Goal: Task Accomplishment & Management: Complete application form

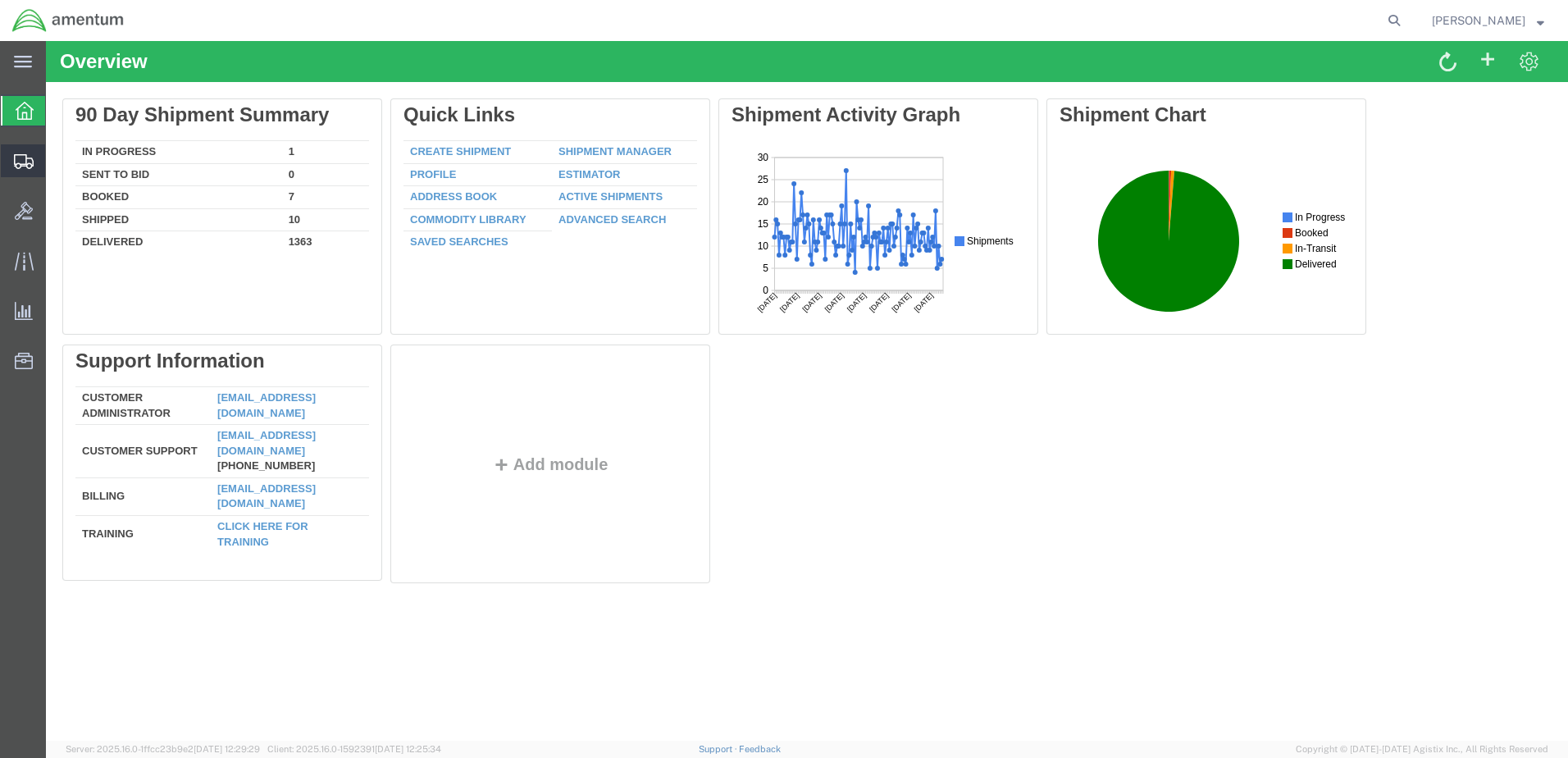
click at [0, 0] on span "Create Shipment" at bounding box center [0, 0] width 0 height 0
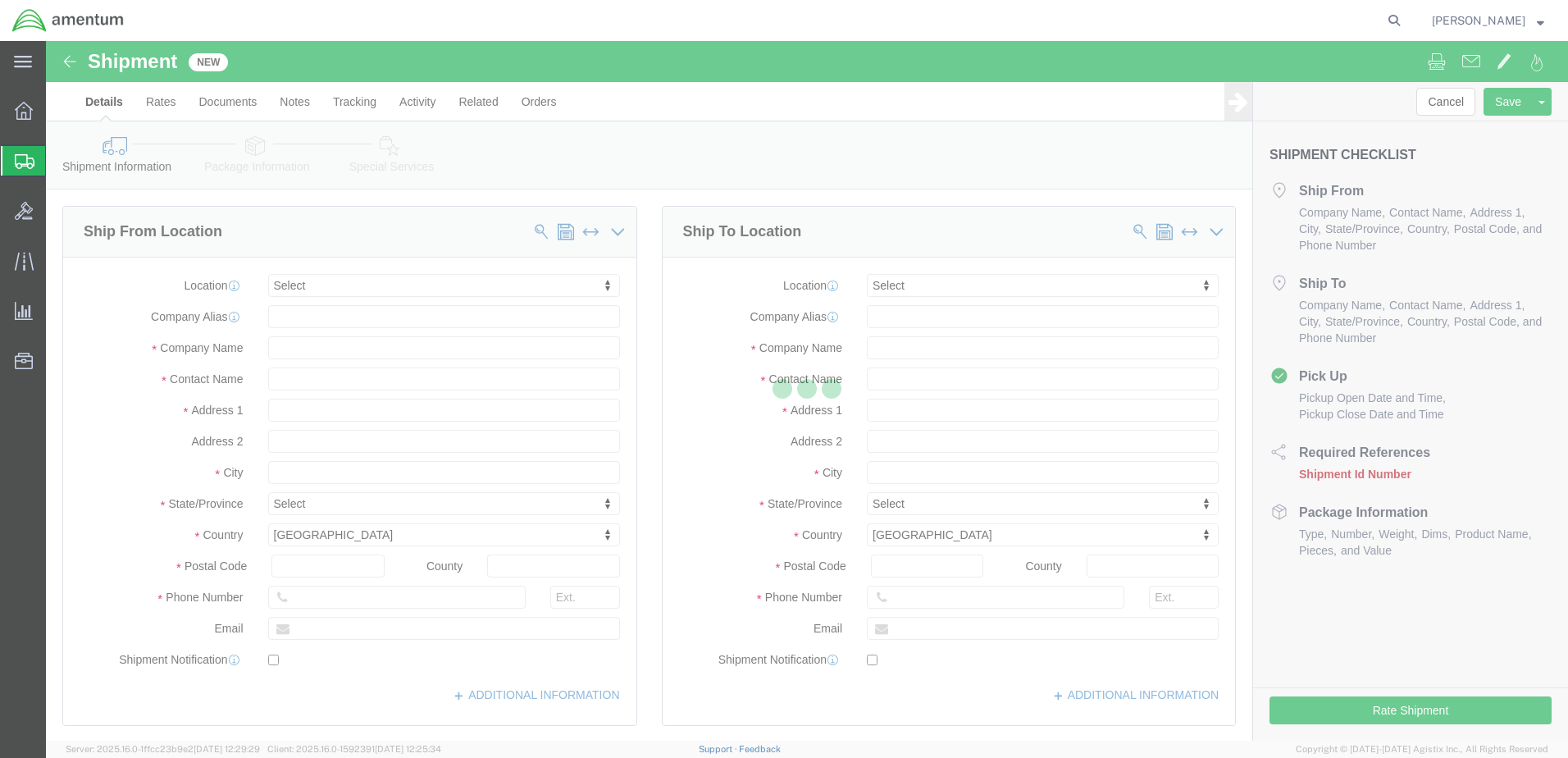
select select
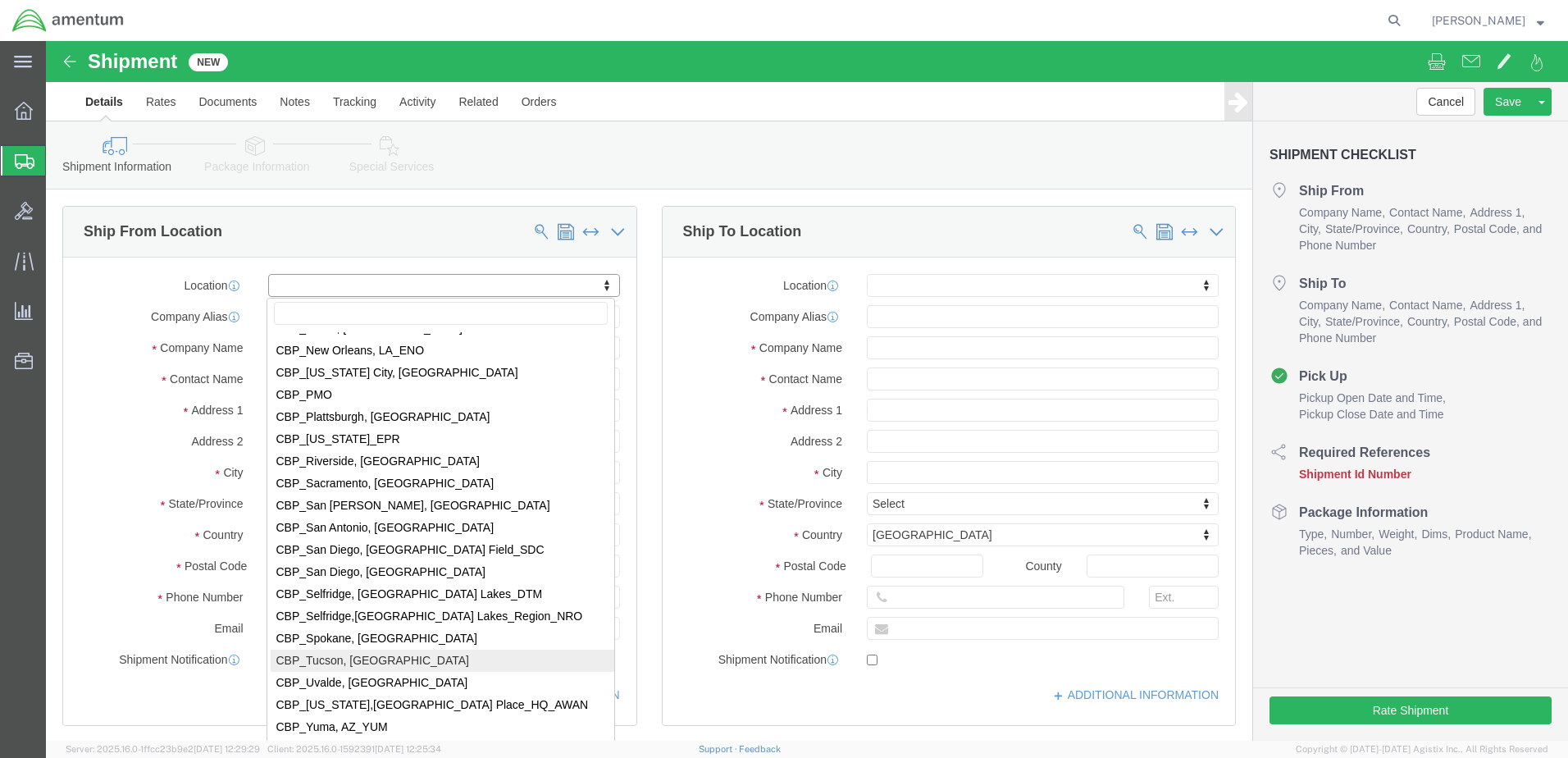
scroll to position [3529, 0]
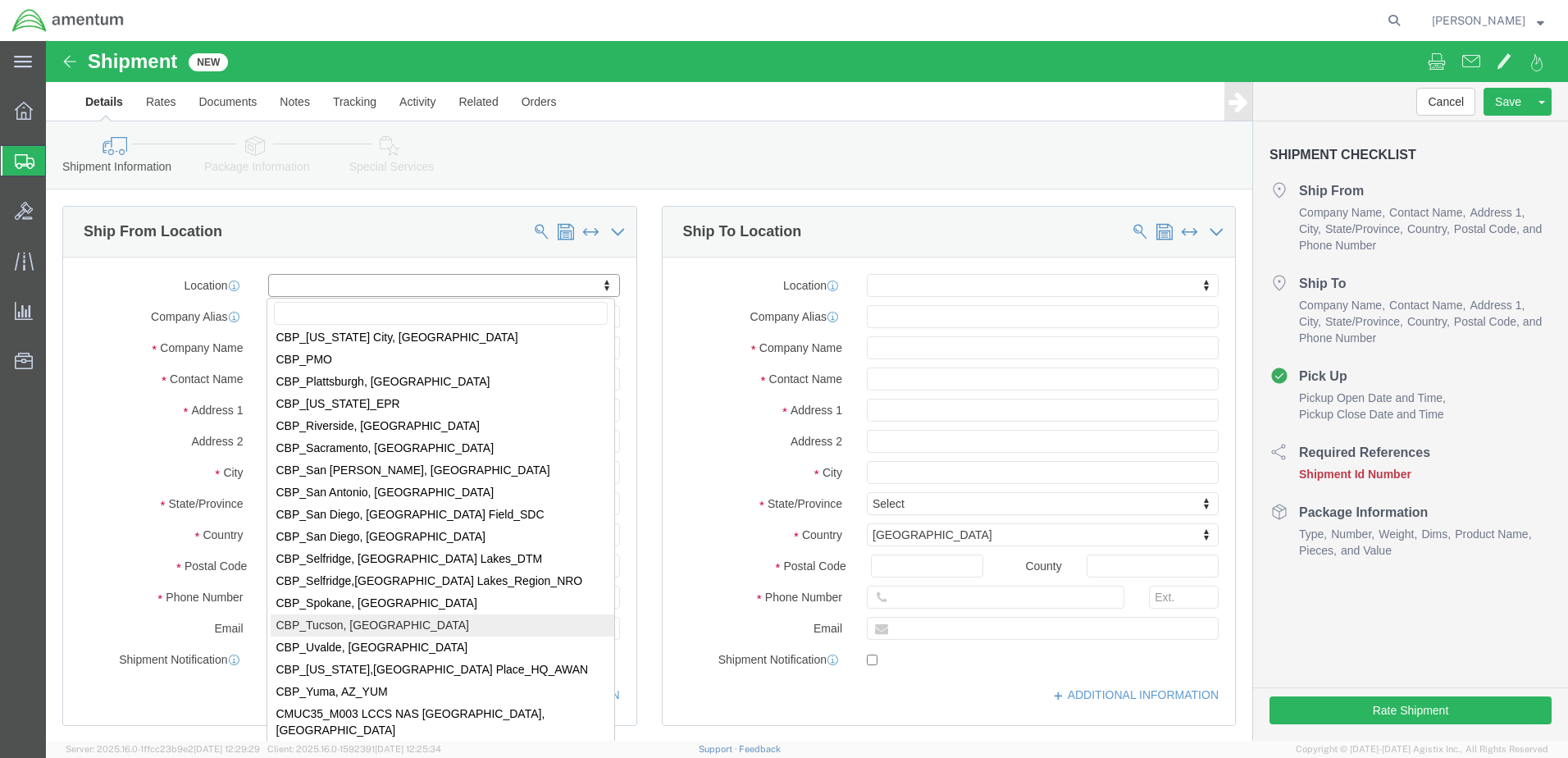
select select "49949"
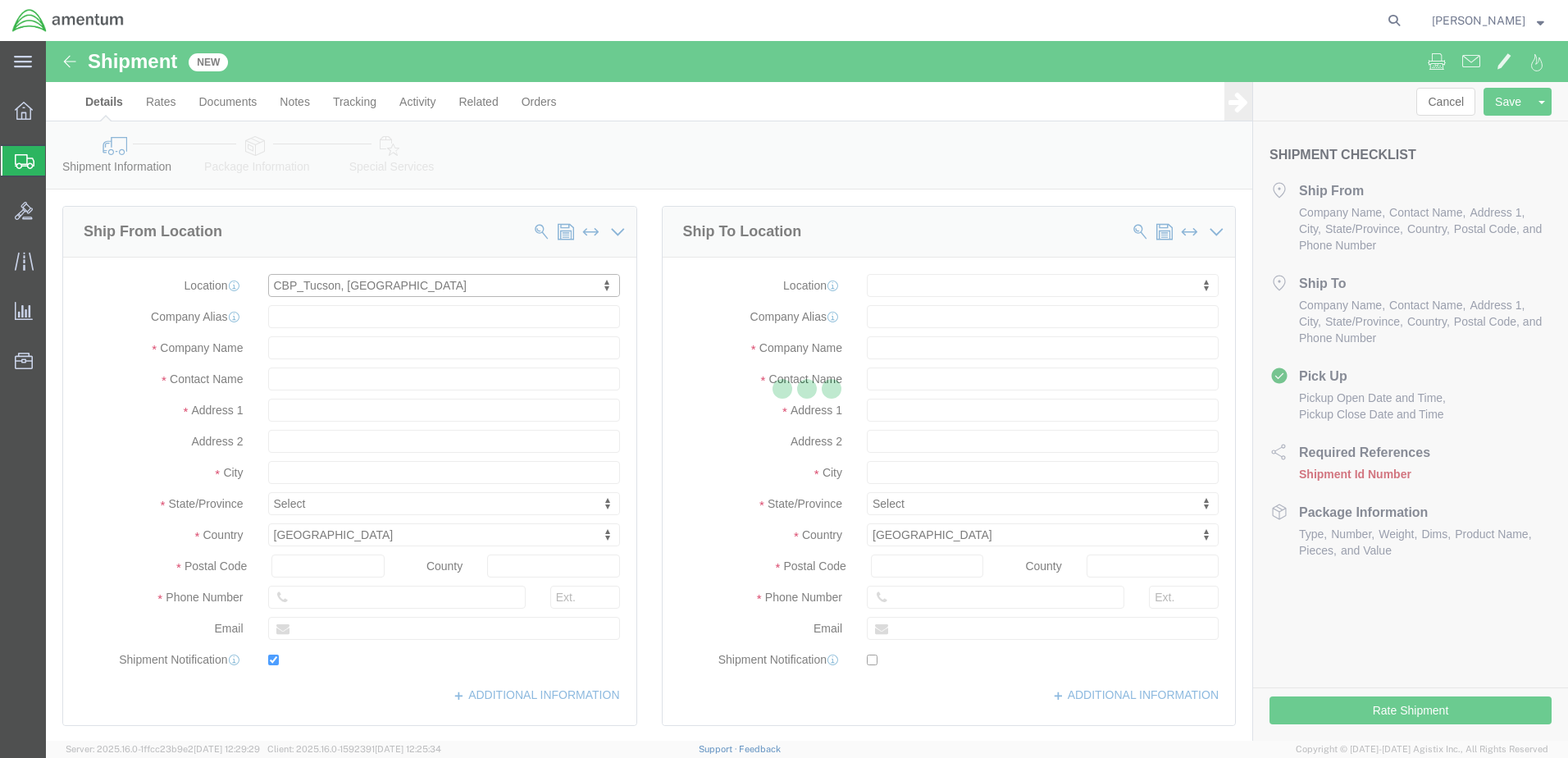
type input "[STREET_ADDRESS]"
type input "[PERSON_NAME] [GEOGRAPHIC_DATA]"
type input "85707"
type input "[PHONE_NUMBER]"
type input "[PERSON_NAME][EMAIL_ADDRESS][PERSON_NAME][DOMAIN_NAME]"
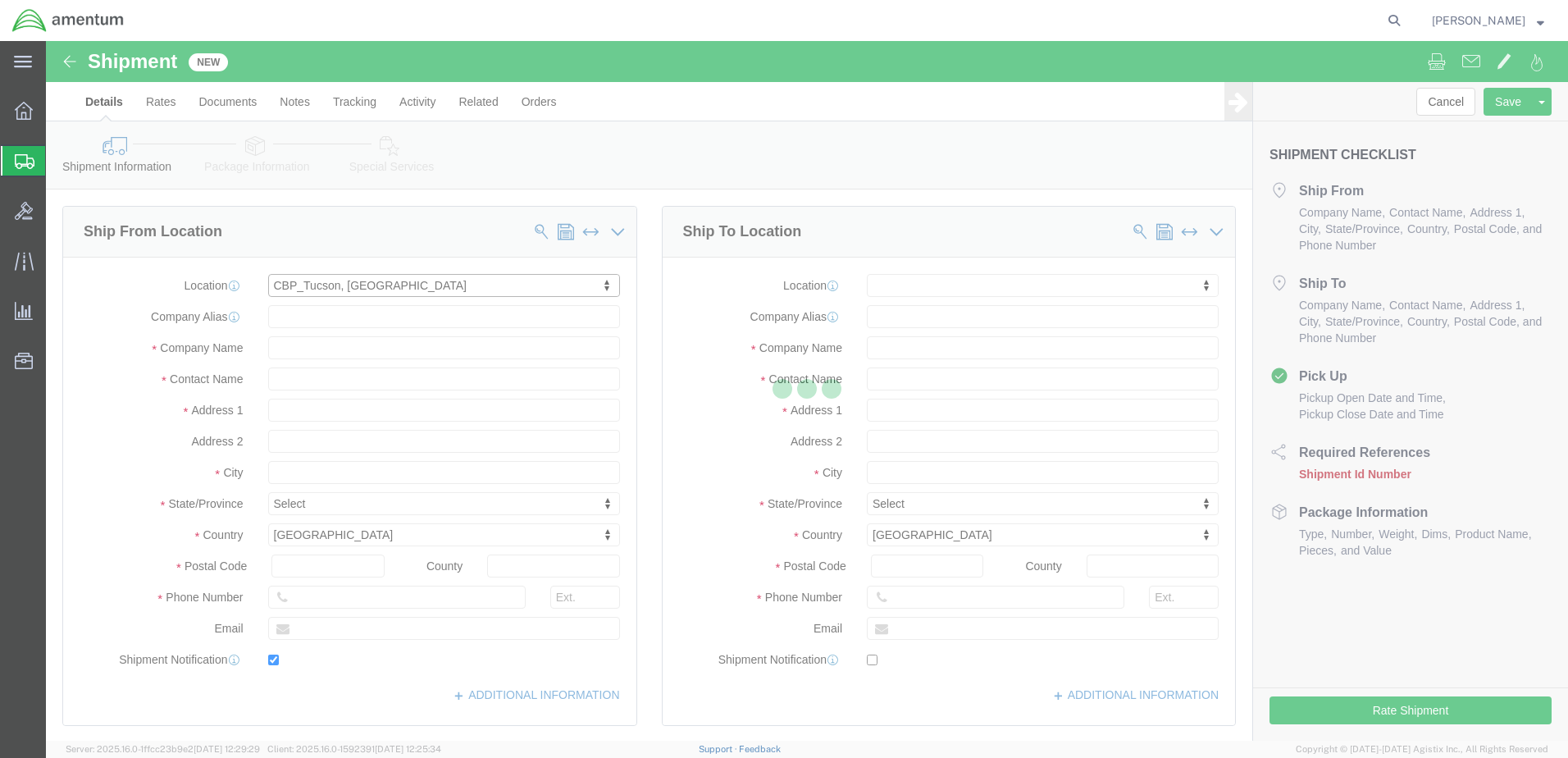
checkbox input "true"
type input "Amentum Services, Inc"
type input "[PERSON_NAME]"
type input "DM AFB"
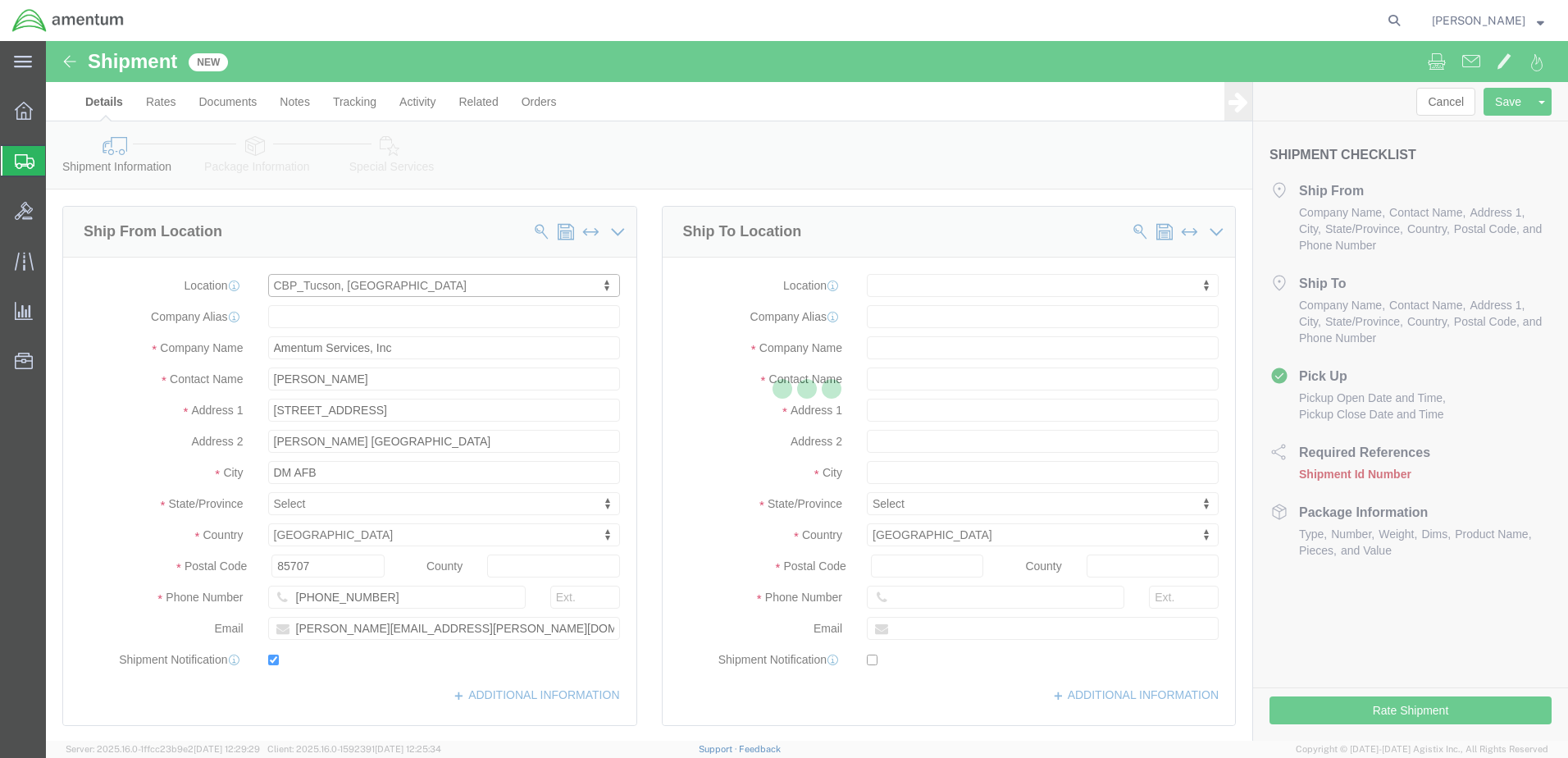
select select "AZ"
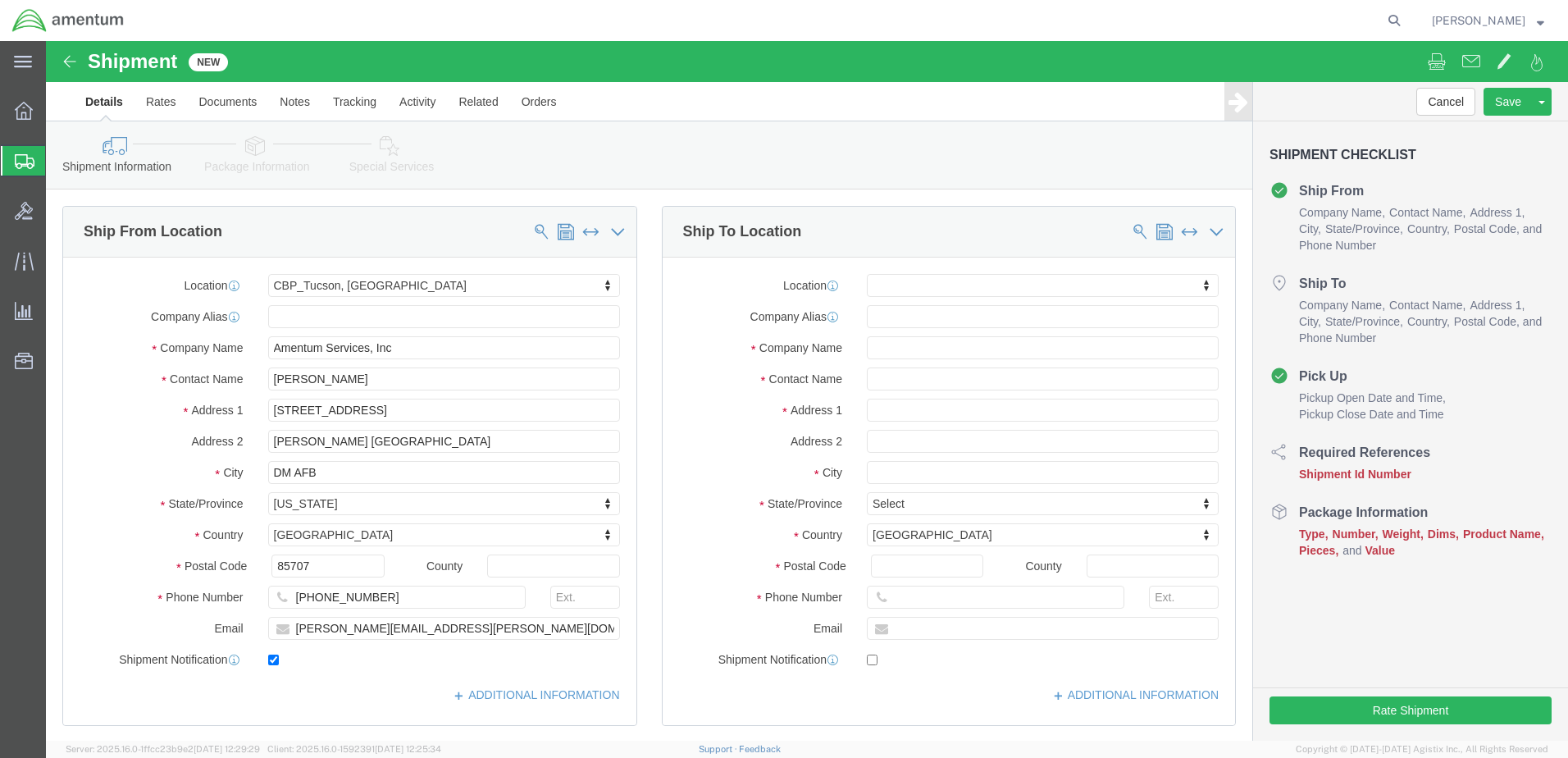
drag, startPoint x: 311, startPoint y: 348, endPoint x: 193, endPoint y: 349, distance: 118.0
click div "Location [GEOGRAPHIC_DATA], [GEOGRAPHIC_DATA] My Profile Location [PHONE_NUMBER…"
drag, startPoint x: 194, startPoint y: 349, endPoint x: 321, endPoint y: 346, distance: 127.0
click input "[PERSON_NAME]"
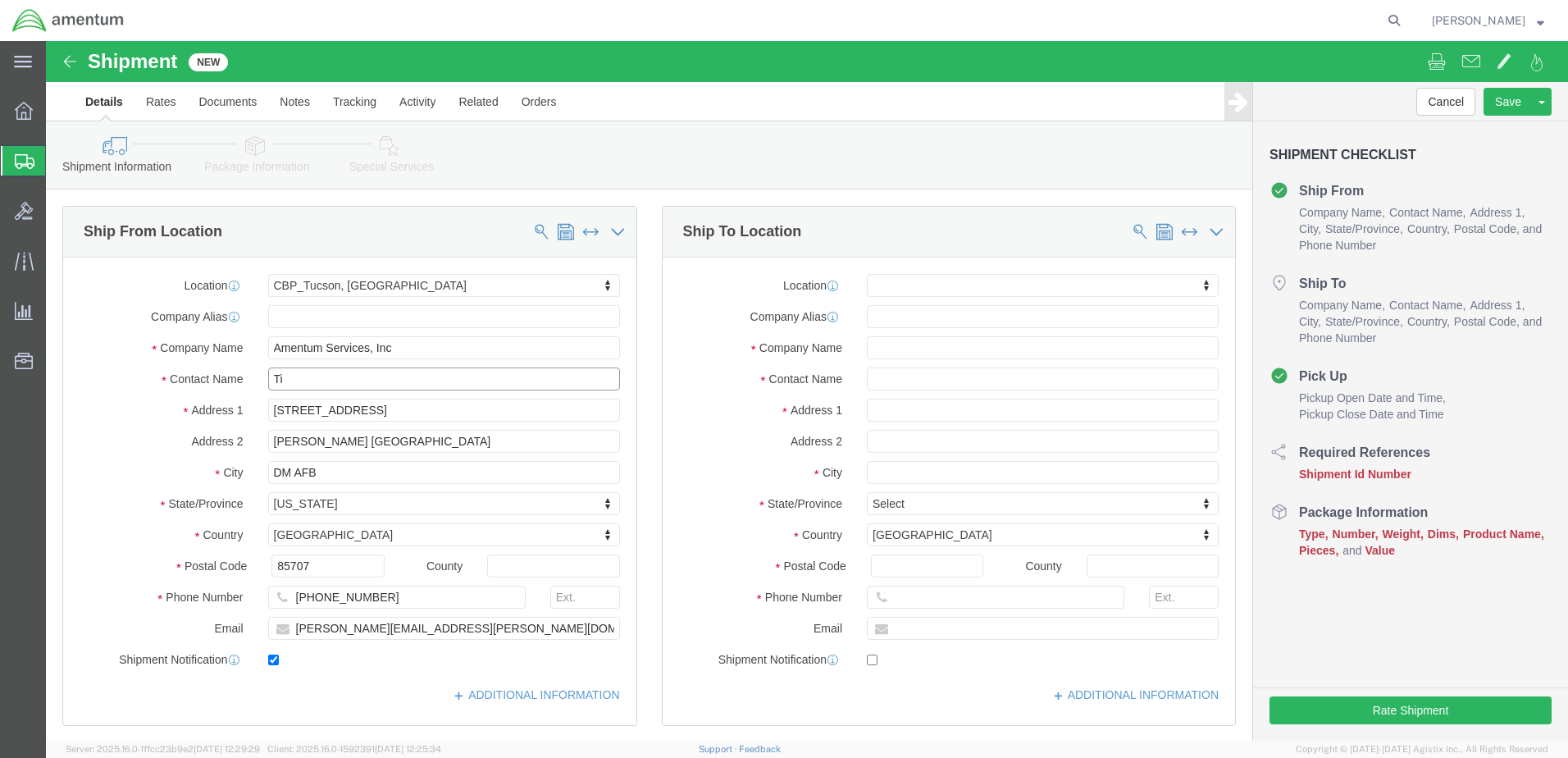
type input "T"
type input "[PERSON_NAME]"
drag, startPoint x: 405, startPoint y: 584, endPoint x: 244, endPoint y: 601, distance: 161.9
click input "[PERSON_NAME][EMAIL_ADDRESS][PERSON_NAME][DOMAIN_NAME]"
type input "[PERSON_NAME][EMAIL_ADDRESS][PERSON_NAME][DOMAIN_NAME]"
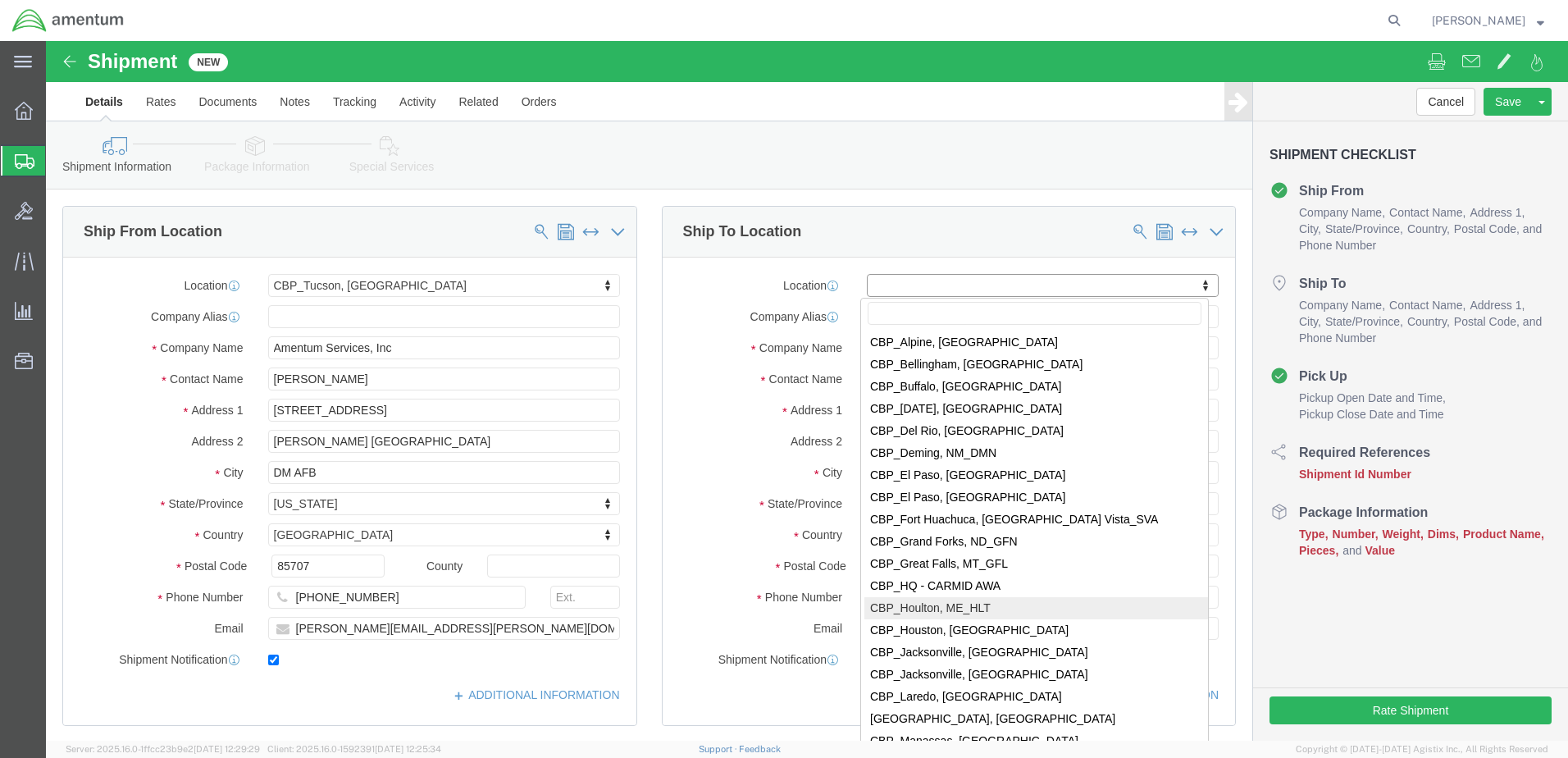
scroll to position [2955, 0]
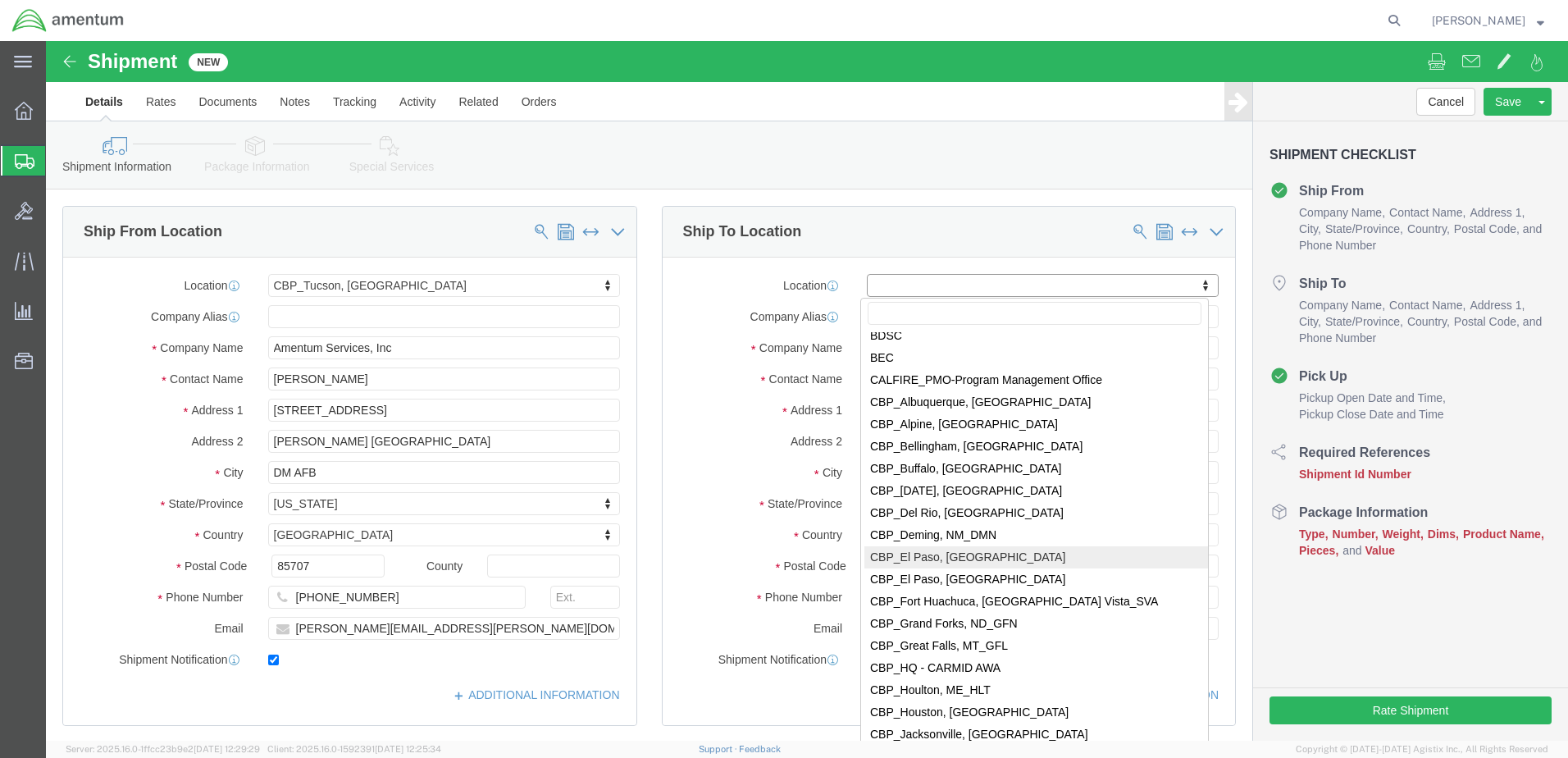
select select "49939"
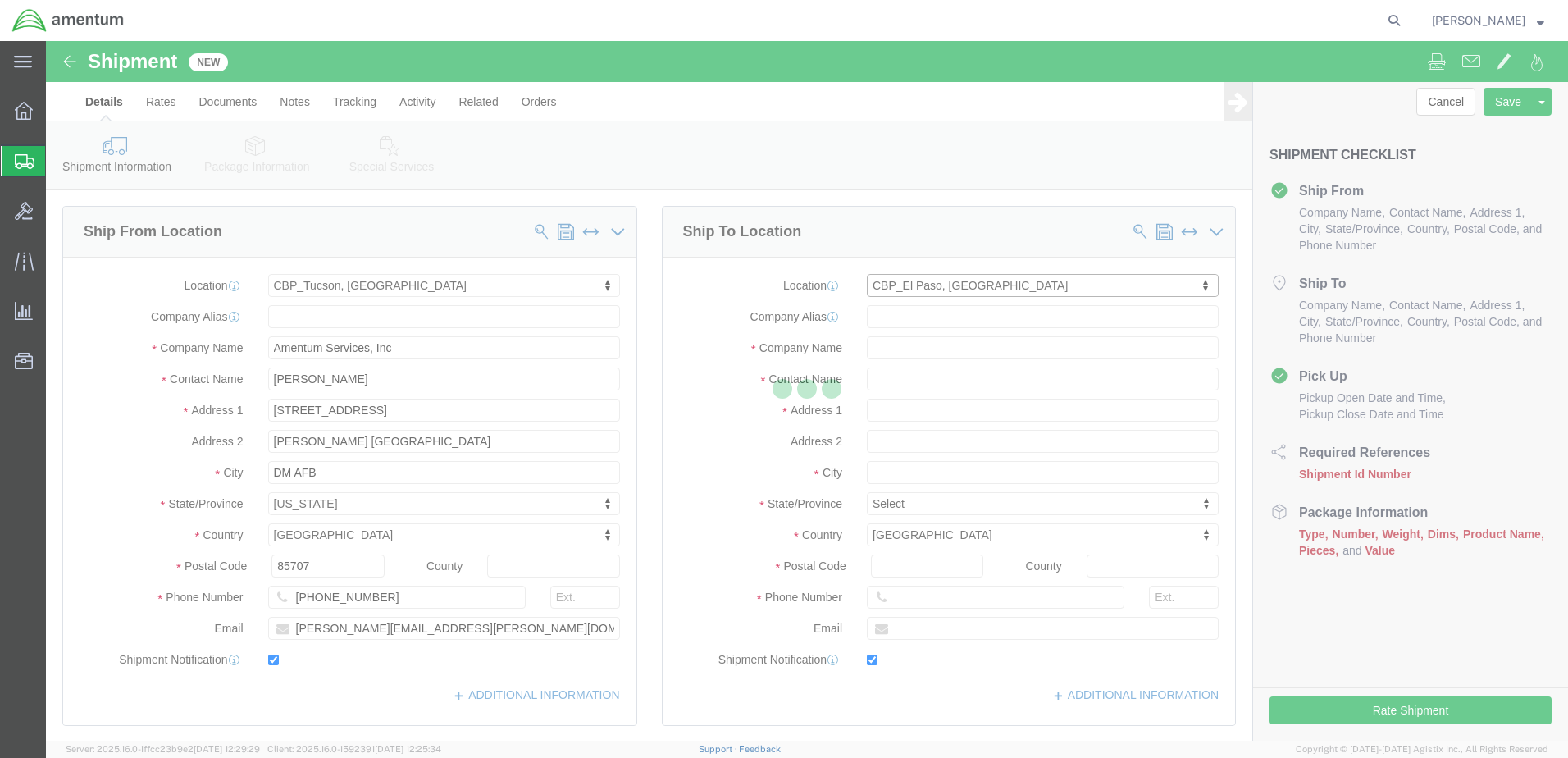
type input "[STREET_ADDRESS][PERSON_NAME]"
type input "79925"
type input "[PHONE_NUMBER]"
type input "[DATE][EMAIL_ADDRESS][PERSON_NAME][DOMAIN_NAME]"
checkbox input "true"
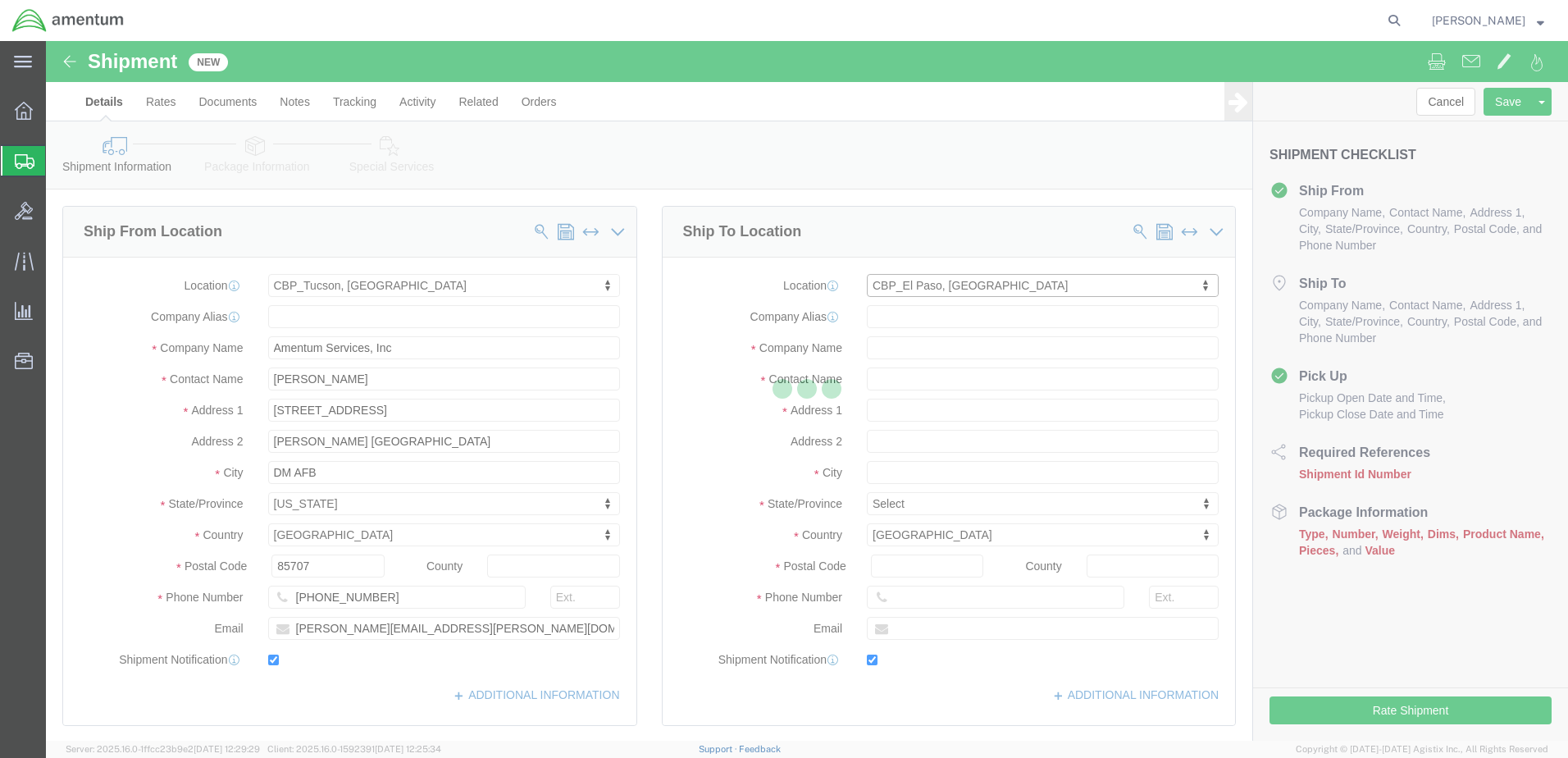
type input "Amentum Services, Inc"
type input "[DATE][PERSON_NAME]"
type input "[GEOGRAPHIC_DATA]"
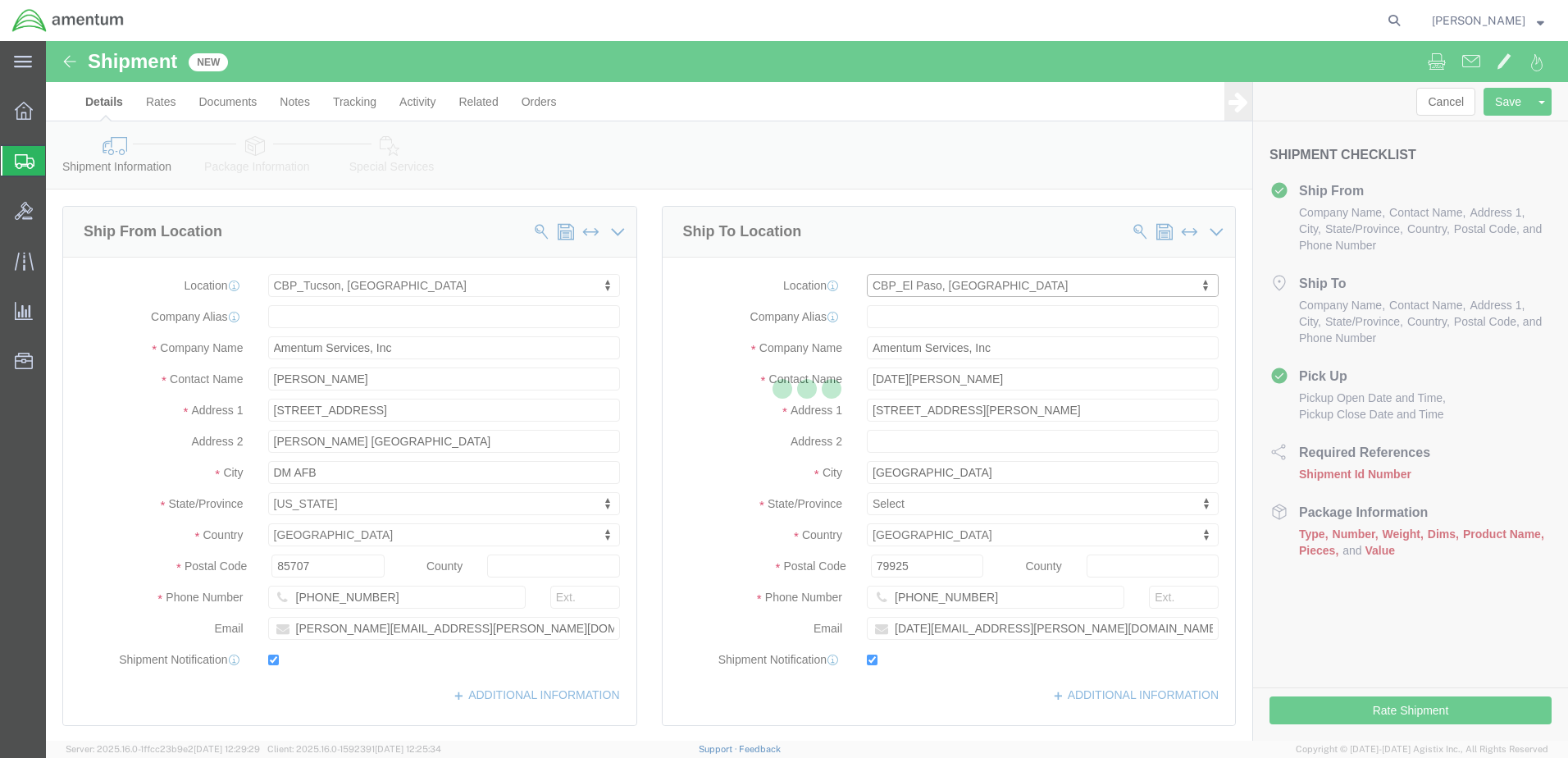
select select "[GEOGRAPHIC_DATA]"
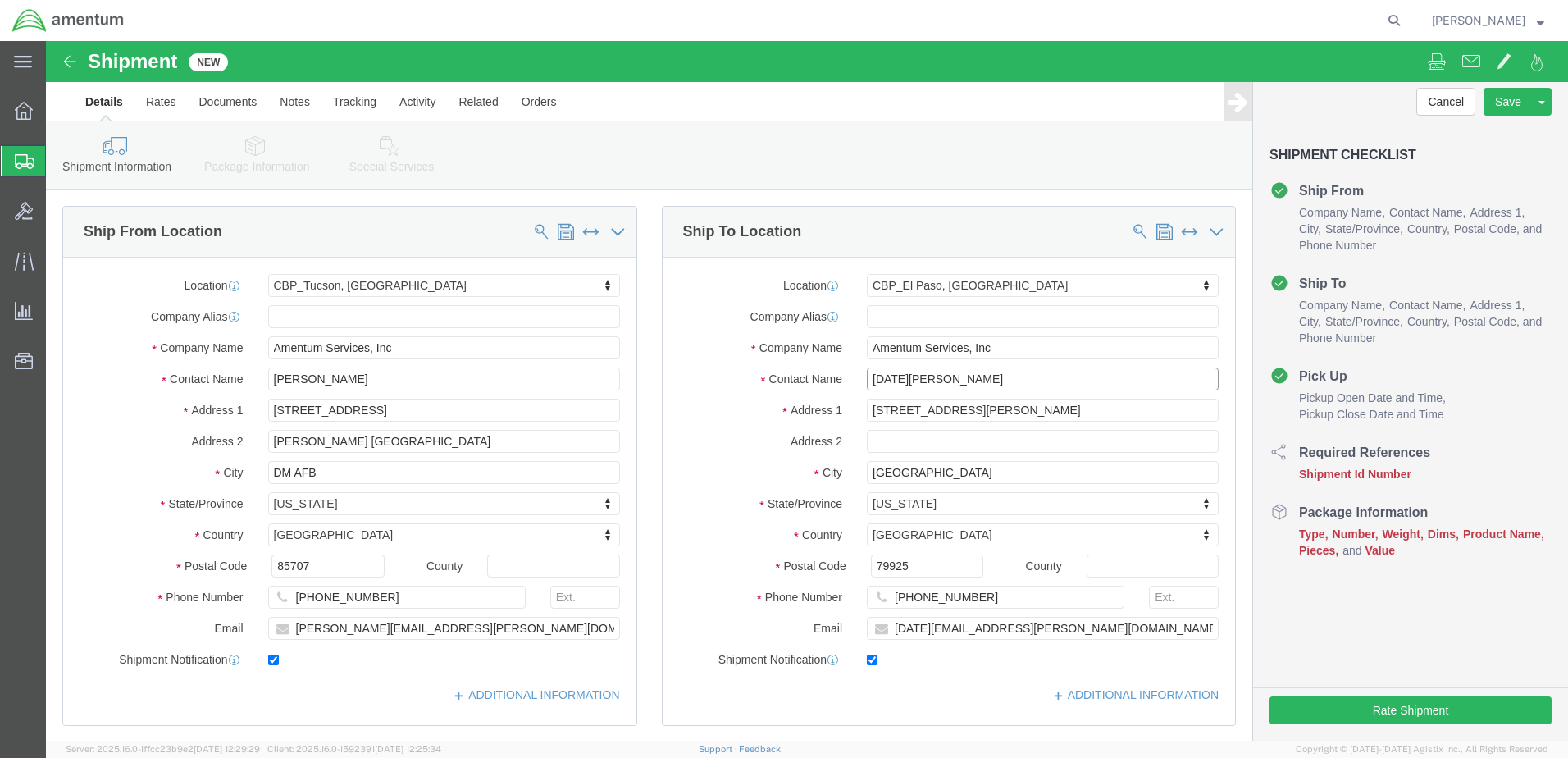
drag, startPoint x: 890, startPoint y: 340, endPoint x: 780, endPoint y: 347, distance: 110.2
click div "Contact Name [DATE][PERSON_NAME]"
paste input "[PERSON_NAME]"
type input "[PERSON_NAME]"
drag, startPoint x: 921, startPoint y: 554, endPoint x: 835, endPoint y: 556, distance: 86.0
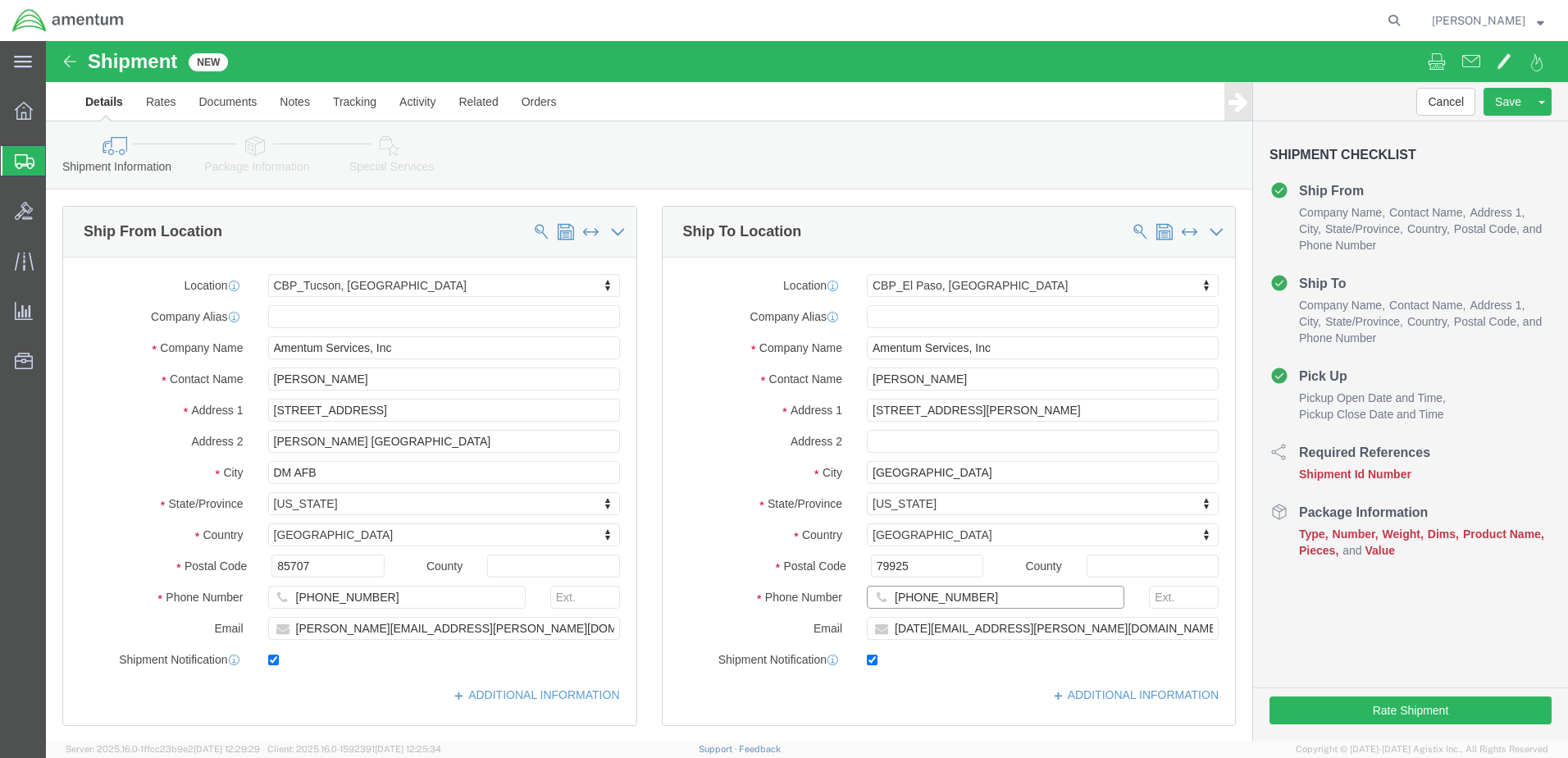
click div "[PHONE_NUMBER]"
paste input "[PHONE_NUMBER]"
type input "[PHONE_NUMBER]"
drag, startPoint x: 1033, startPoint y: 585, endPoint x: 839, endPoint y: 587, distance: 194.0
click input "[DATE][EMAIL_ADDRESS][PERSON_NAME][DOMAIN_NAME]"
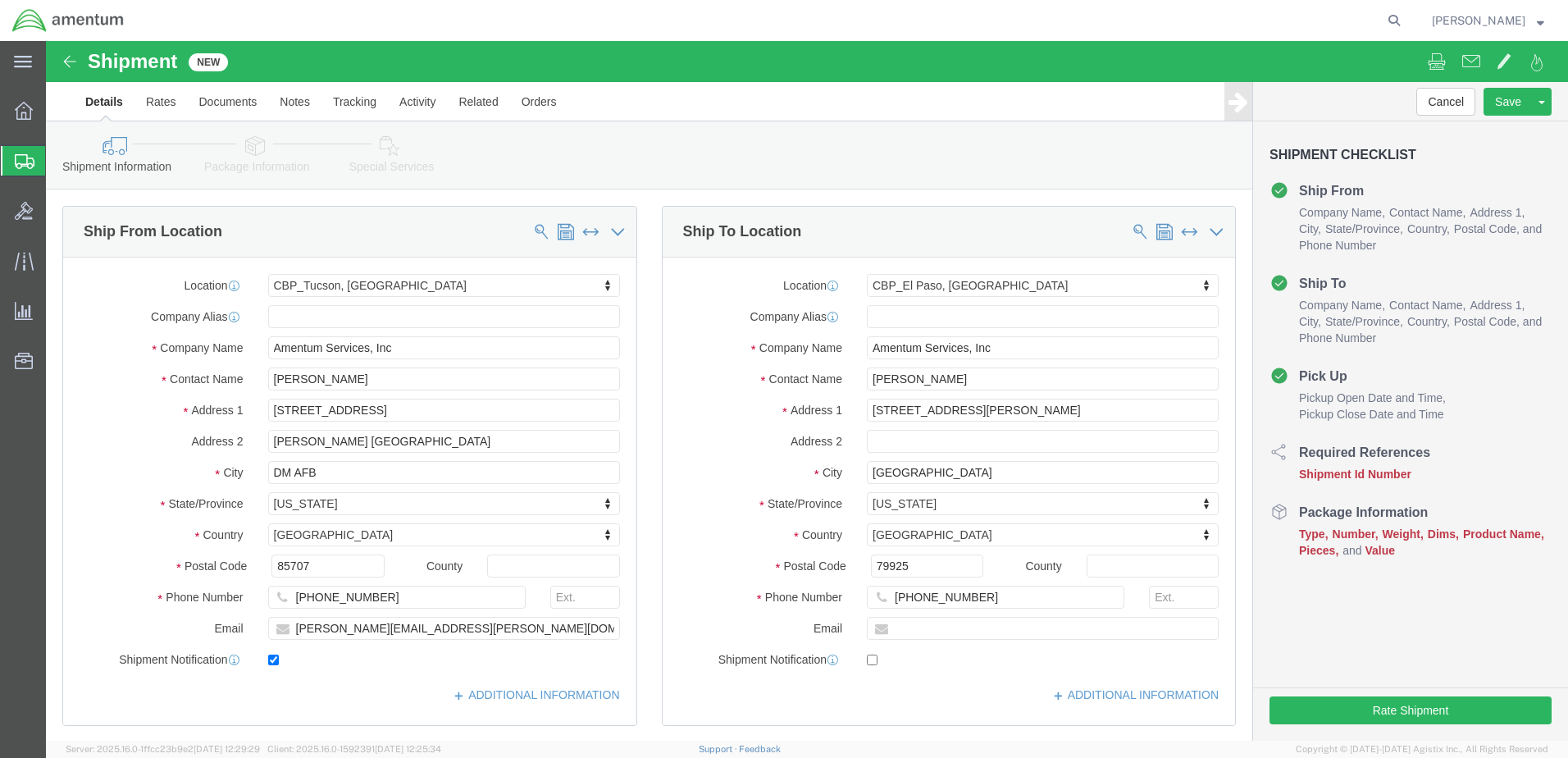
checkbox input "false"
paste input "[PERSON_NAME][EMAIL_ADDRESS][DOMAIN_NAME]"
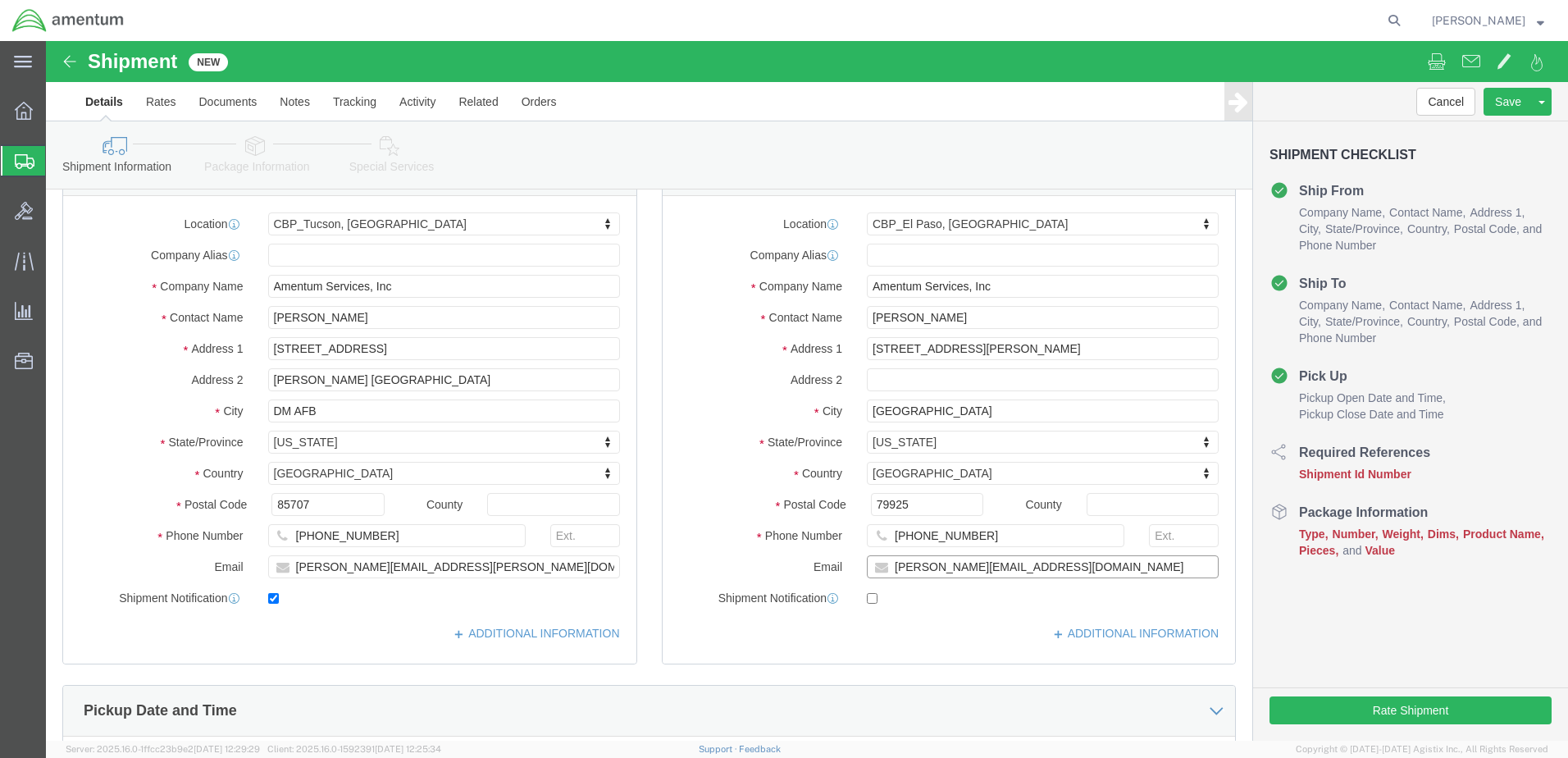
scroll to position [328, 0]
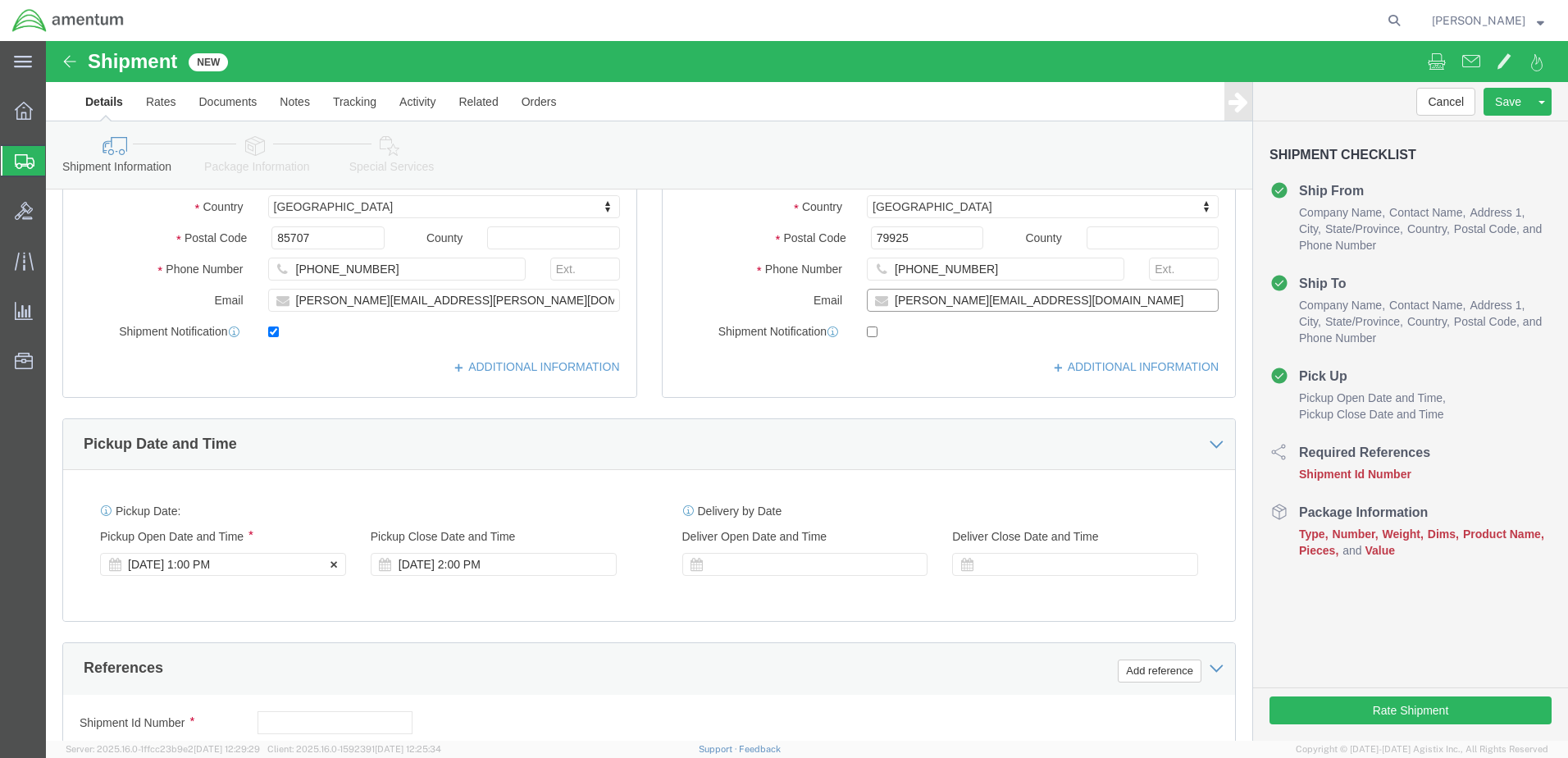
type input "[PERSON_NAME][EMAIL_ADDRESS][DOMAIN_NAME]"
checkbox input "true"
click div "[DATE] 1:00 PM"
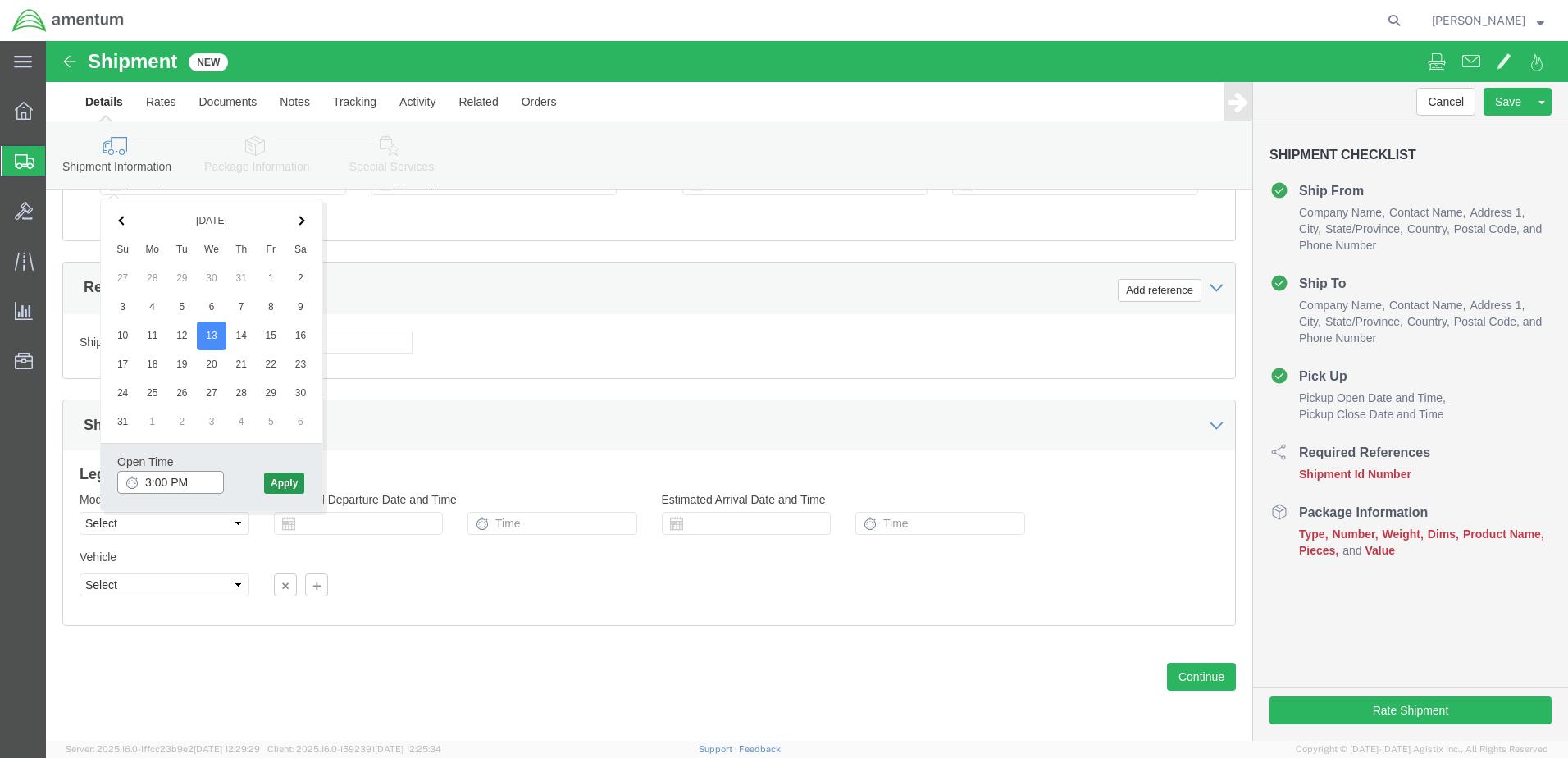
type input "3:00 PM"
drag, startPoint x: 241, startPoint y: 437, endPoint x: 234, endPoint y: 444, distance: 9.9
click button "Apply"
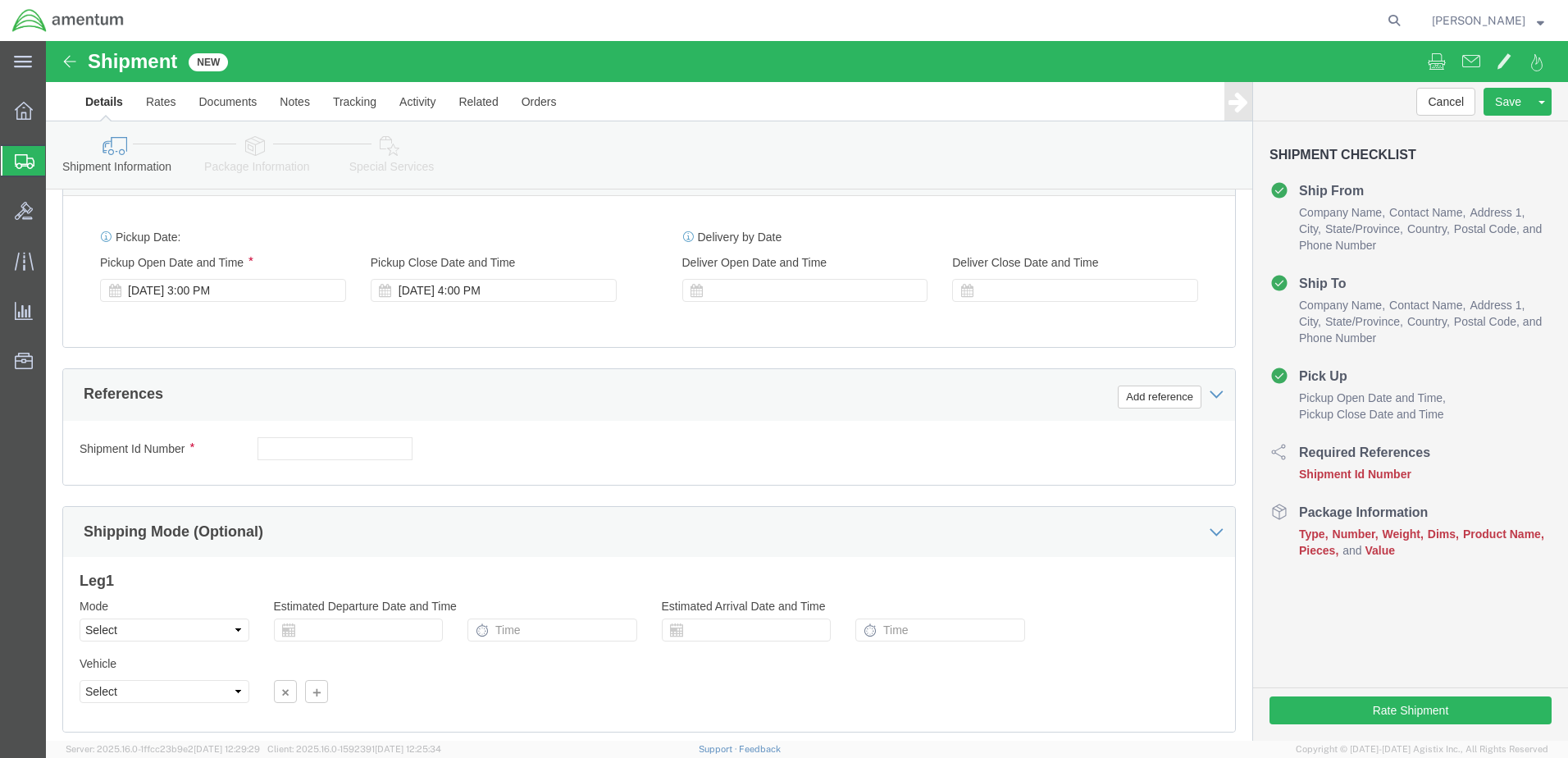
scroll to position [463, 0]
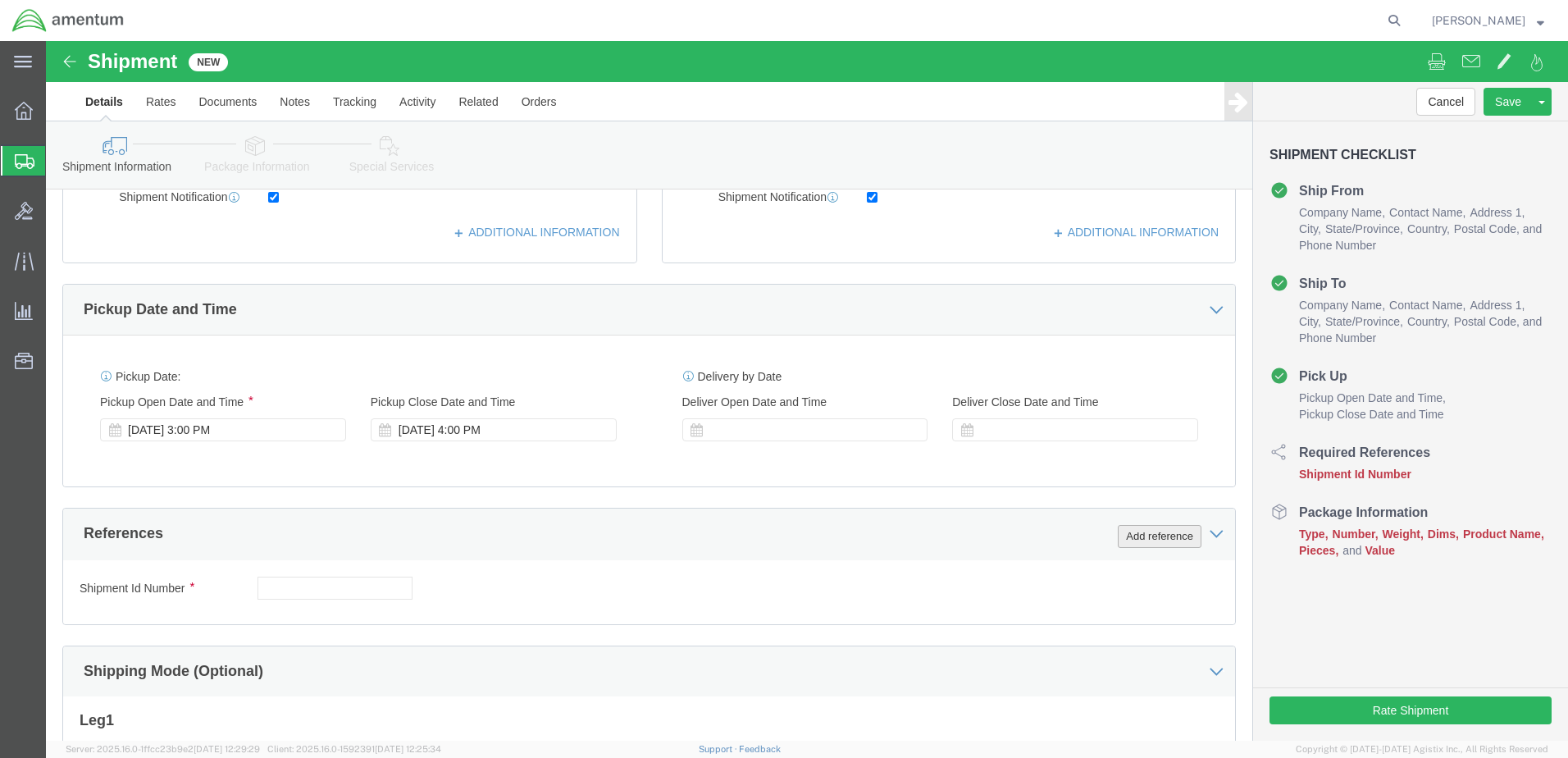
click button "Add reference"
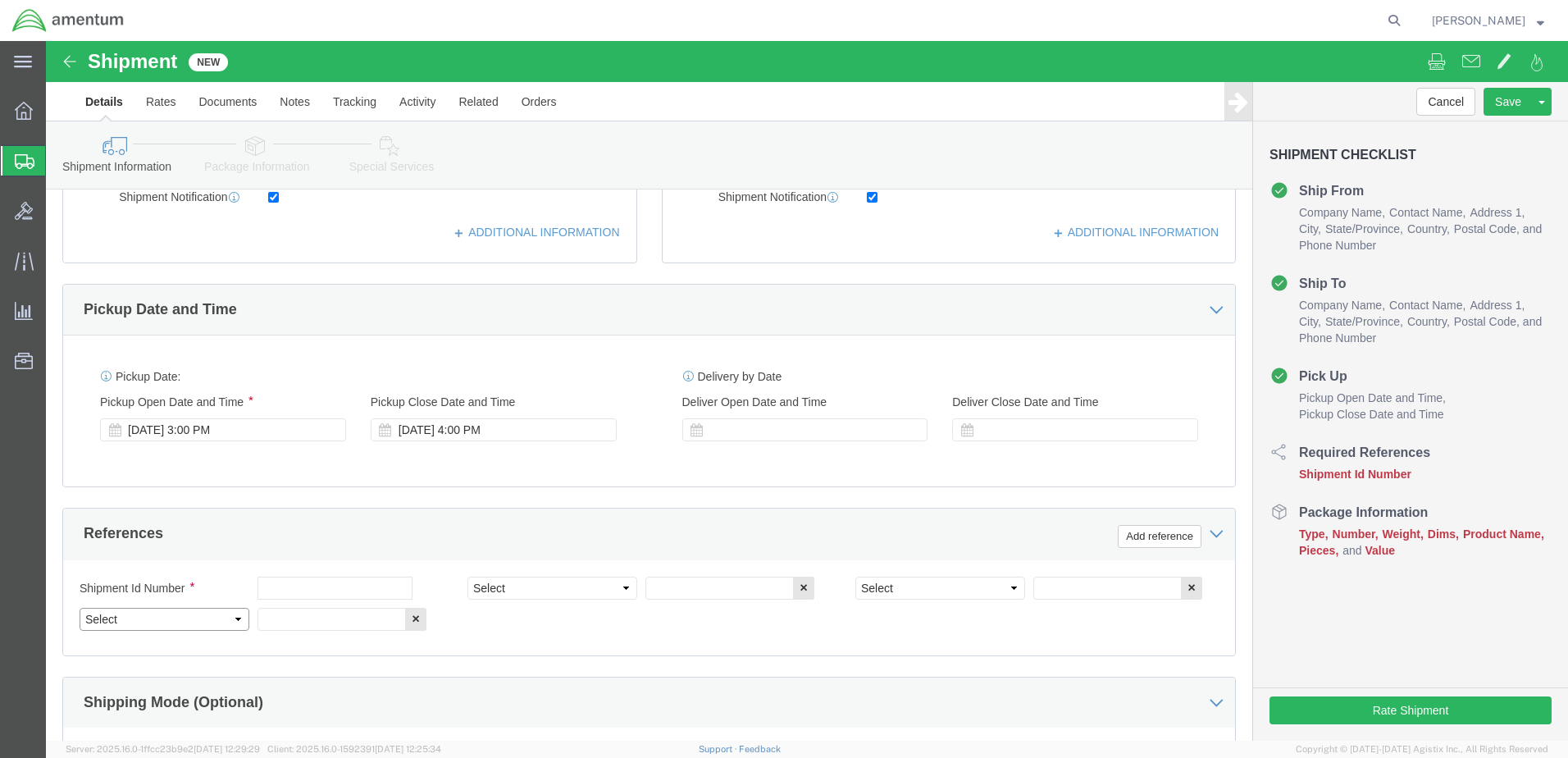
click select "Select Account Type Activity ID Airline Appointment Number ASN Batch Request # …"
select select "PROJNUM"
click select "Select Account Type Activity ID Airline Appointment Number ASN Batch Request # …"
click input "text"
type input "6118.03.03.2219.000.WTU.0000"
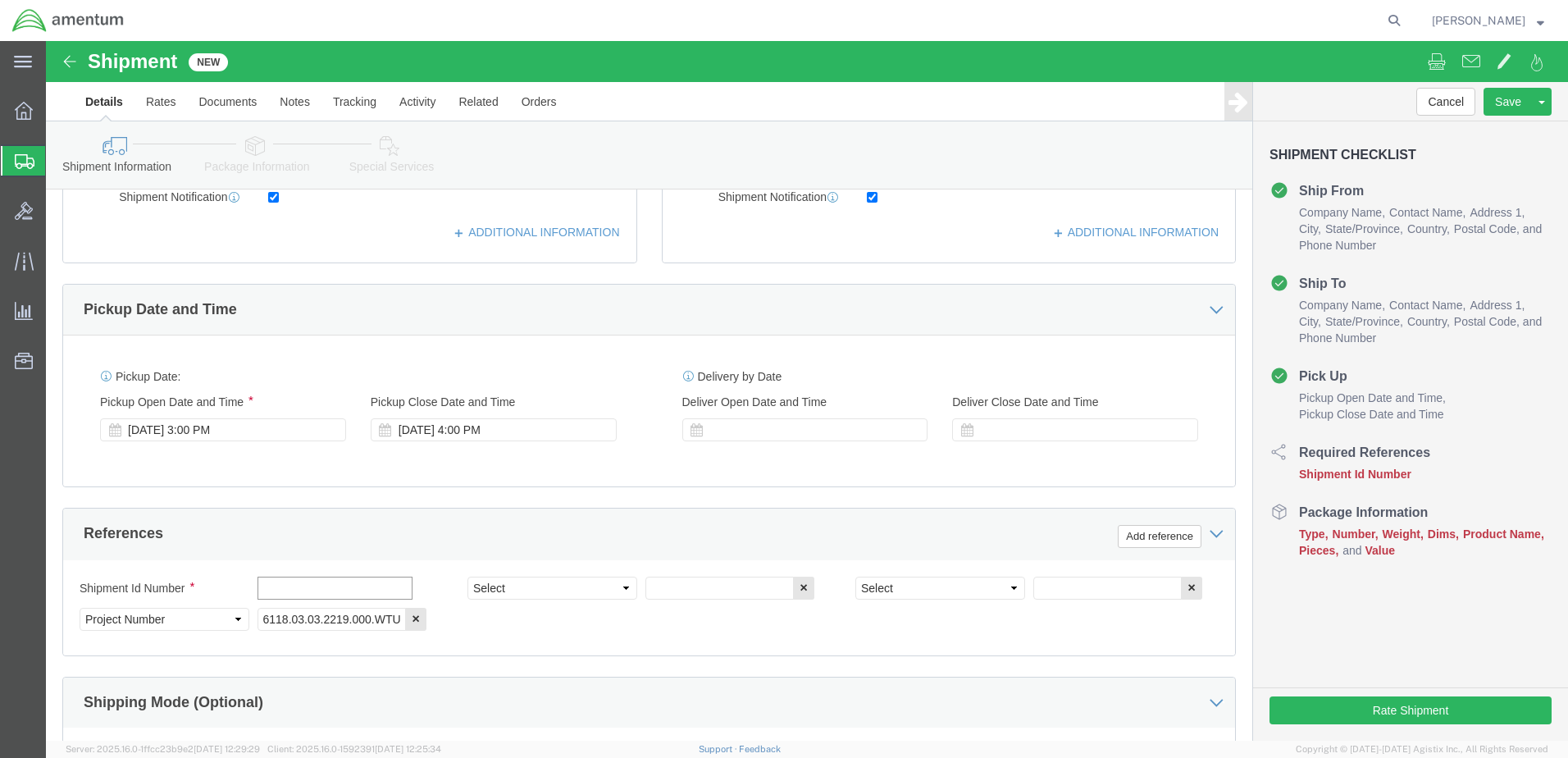
click input "text"
type input "t"
type input "TOOL LOAN FROM WTU"
click select "Select Account Type Activity ID Airline Appointment Number ASN Batch Request # …"
select select "CUSTREF"
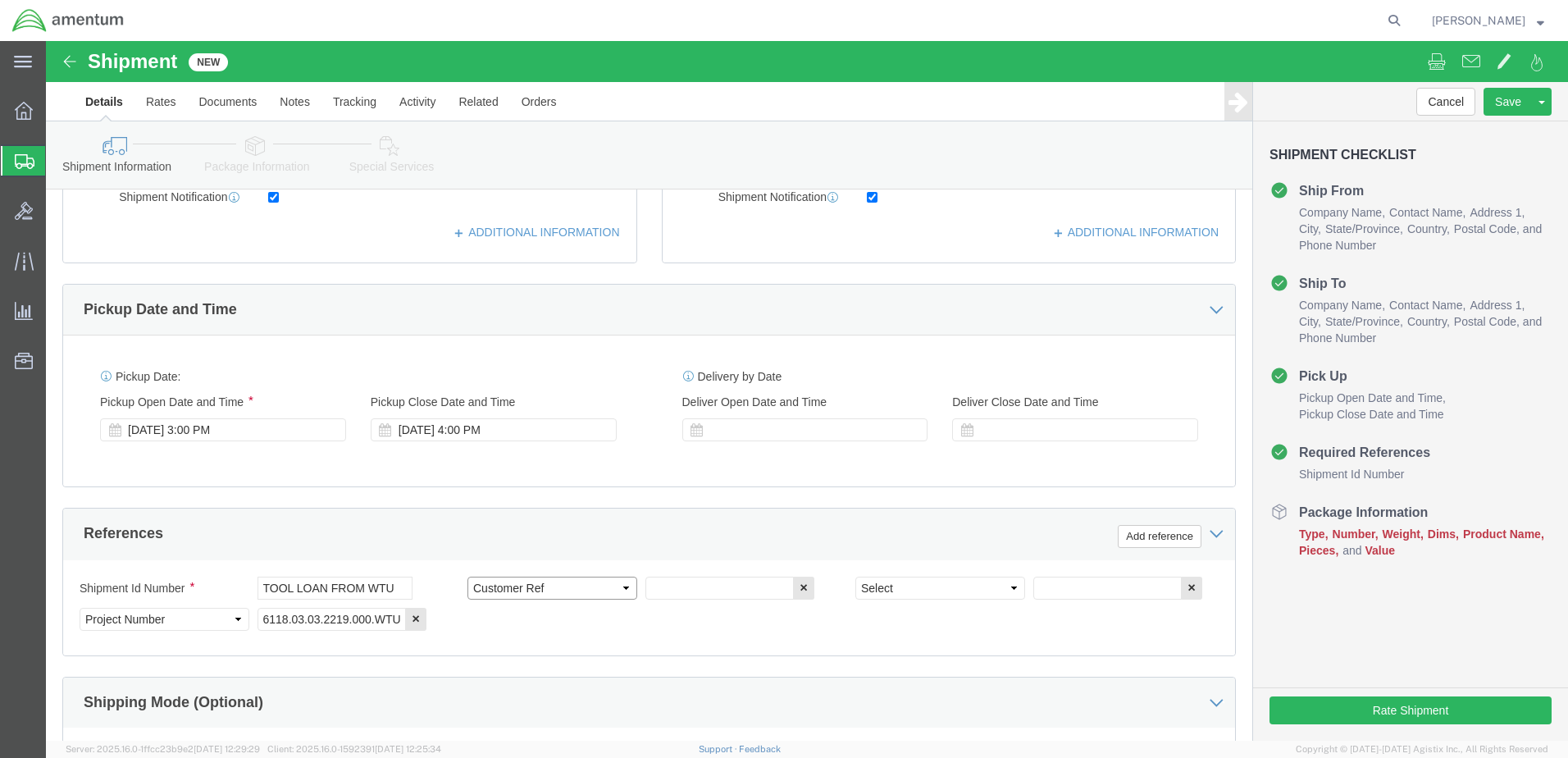
click select "Select Account Type Activity ID Airline Appointment Number ASN Batch Request # …"
click input "text"
paste input "ECF-4002"
type input "ECF-4002"
drag, startPoint x: 963, startPoint y: 545, endPoint x: 952, endPoint y: 550, distance: 12.1
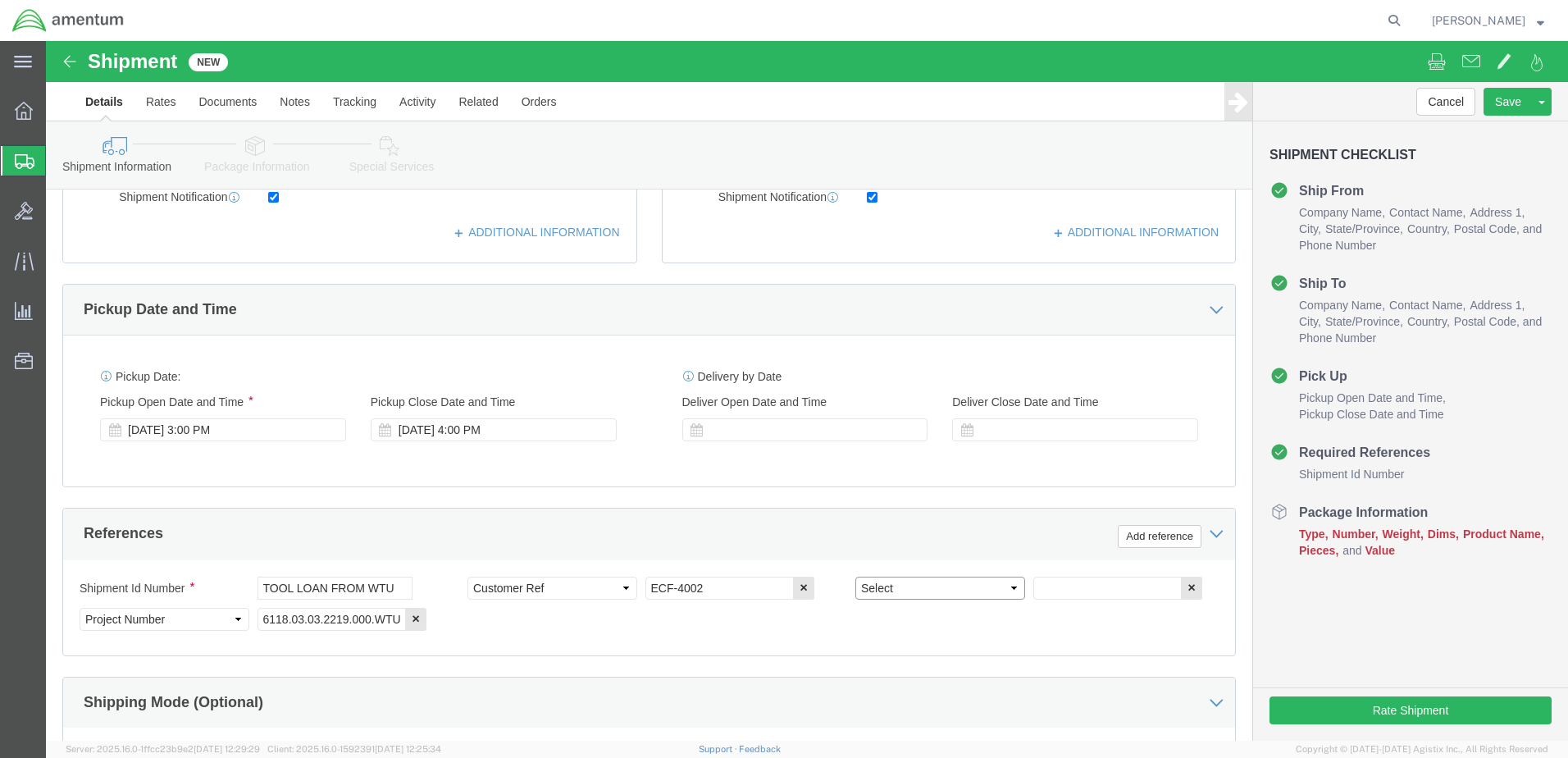
click select "Select Account Type Activity ID Airline Appointment Number ASN Batch Request # …"
select select "DEPT"
click select "Select Account Type Activity ID Airline Appointment Number ASN Batch Request # …"
click input "text"
type input "CBP"
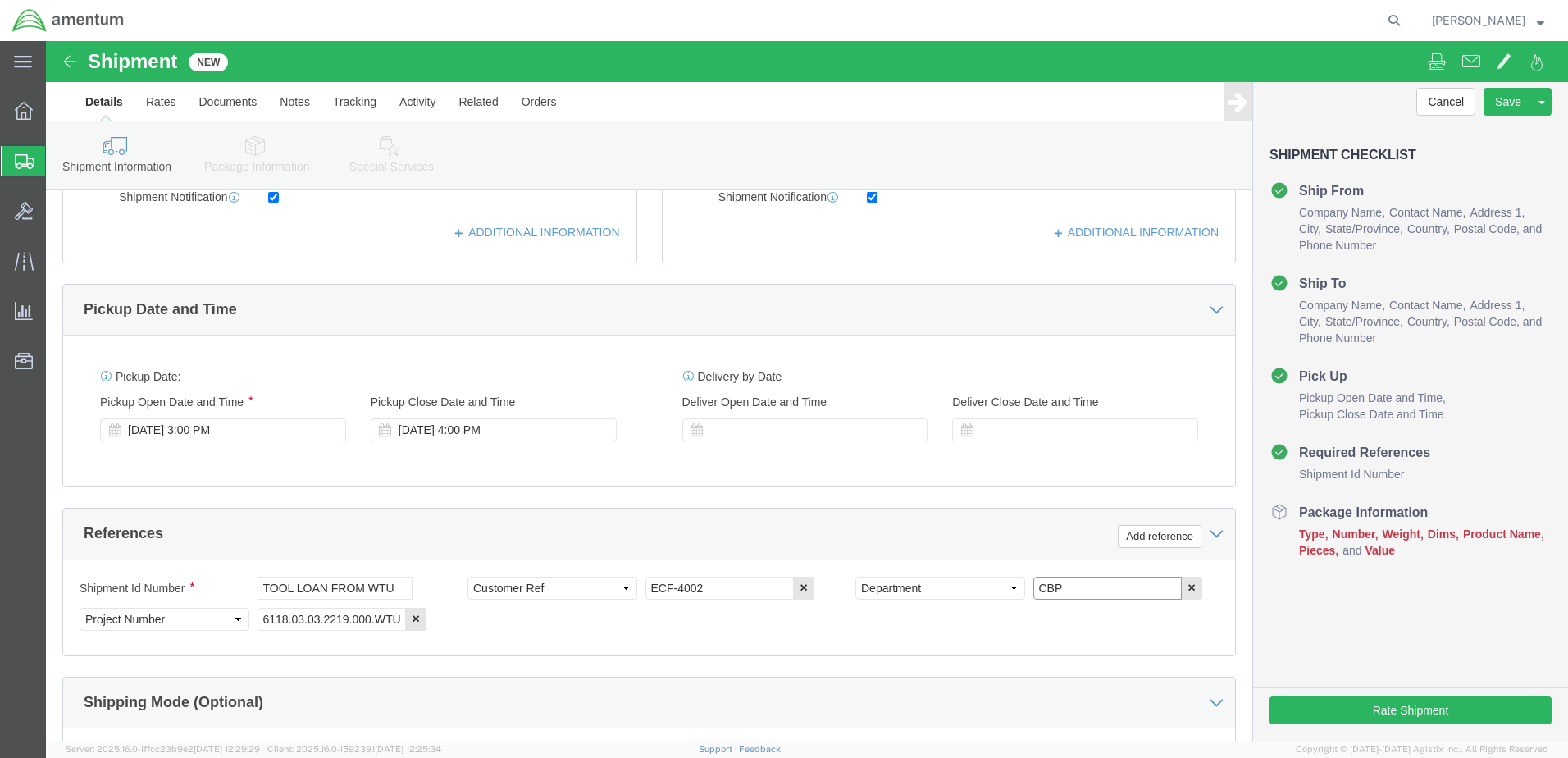
scroll to position [740, 0]
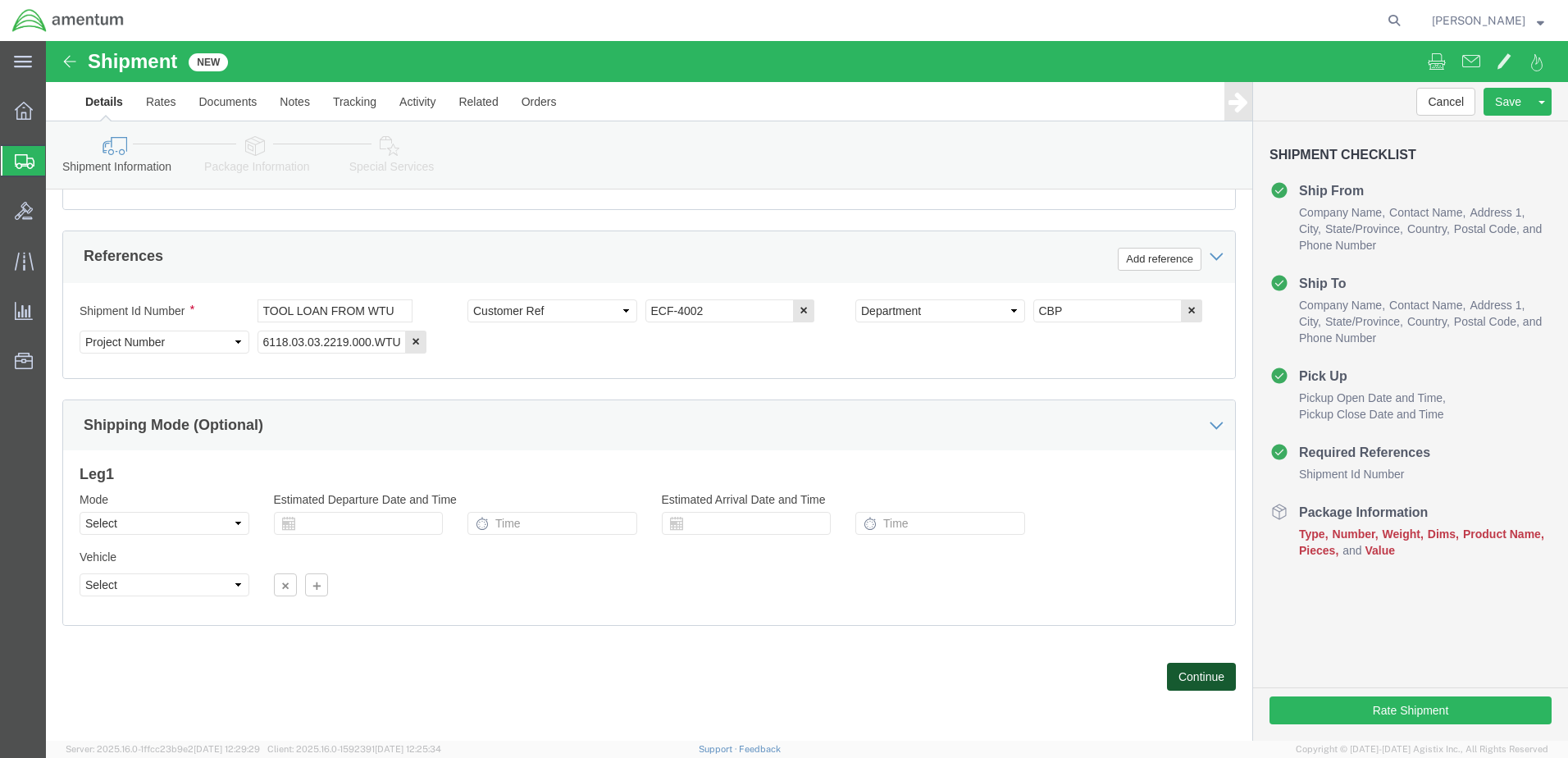
drag, startPoint x: 1138, startPoint y: 637, endPoint x: 1135, endPoint y: 661, distance: 24.2
click button "Continue"
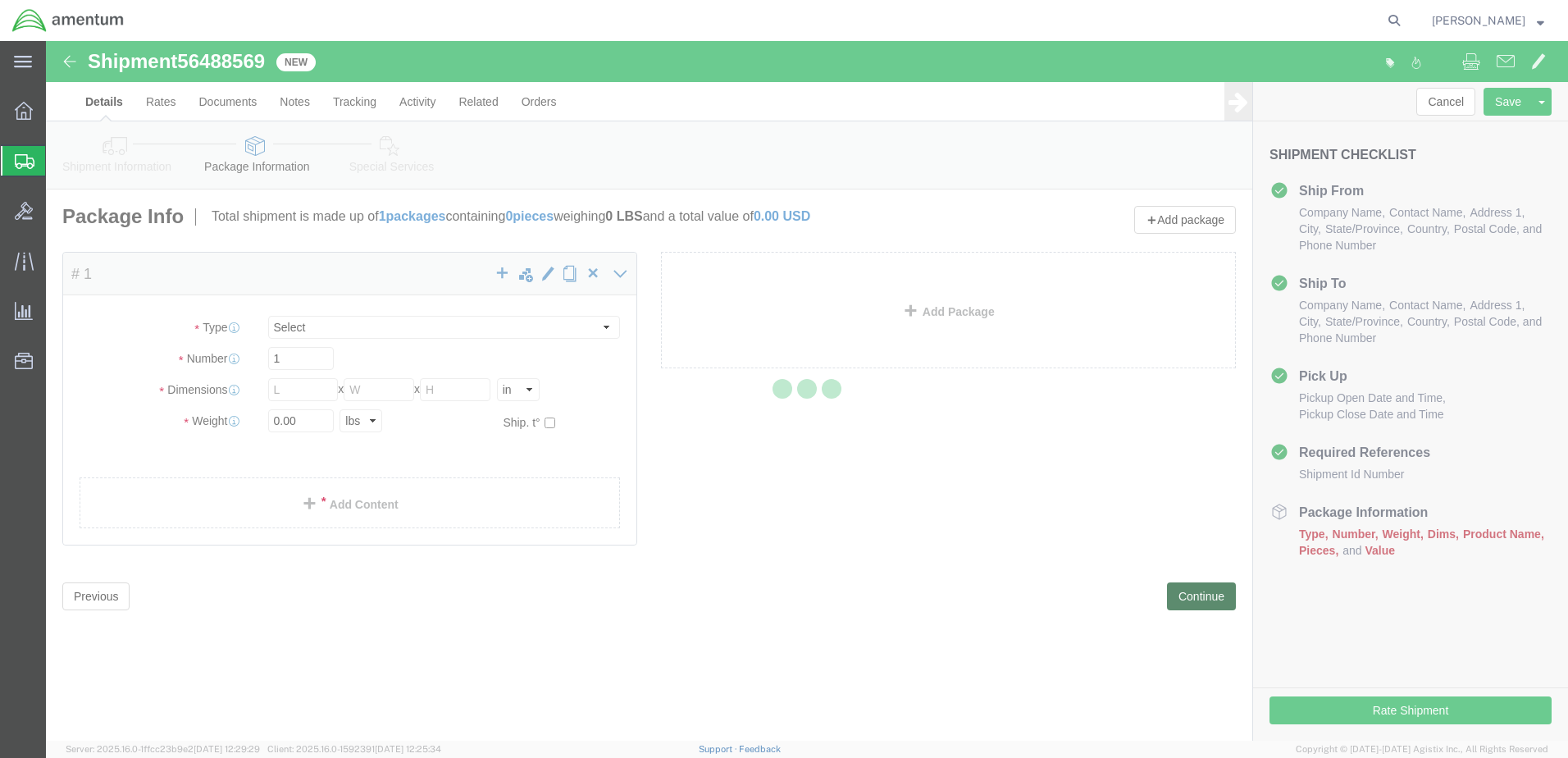
select select "CBOX"
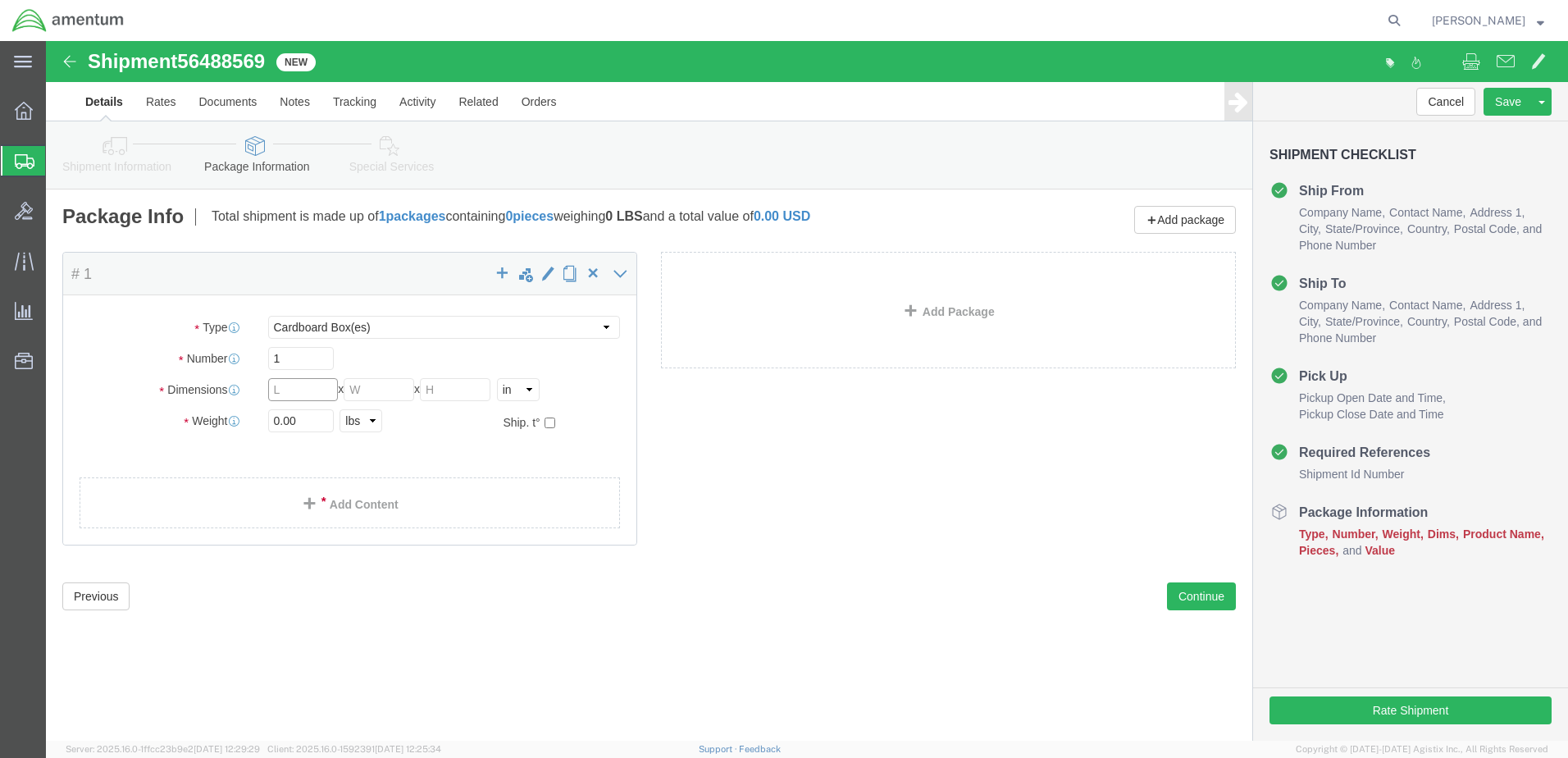
click input "text"
type input "15"
type input "18.5"
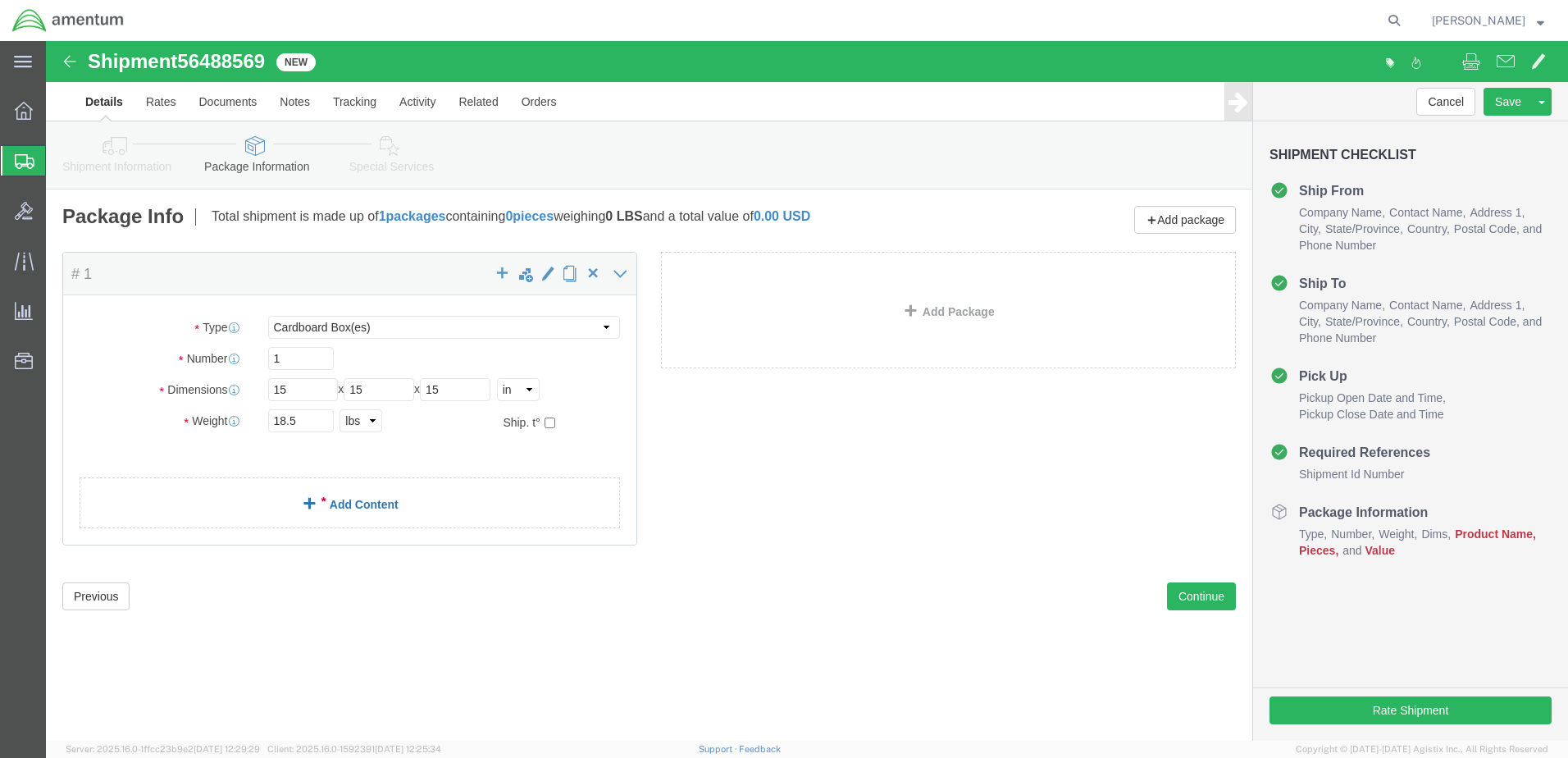
click span
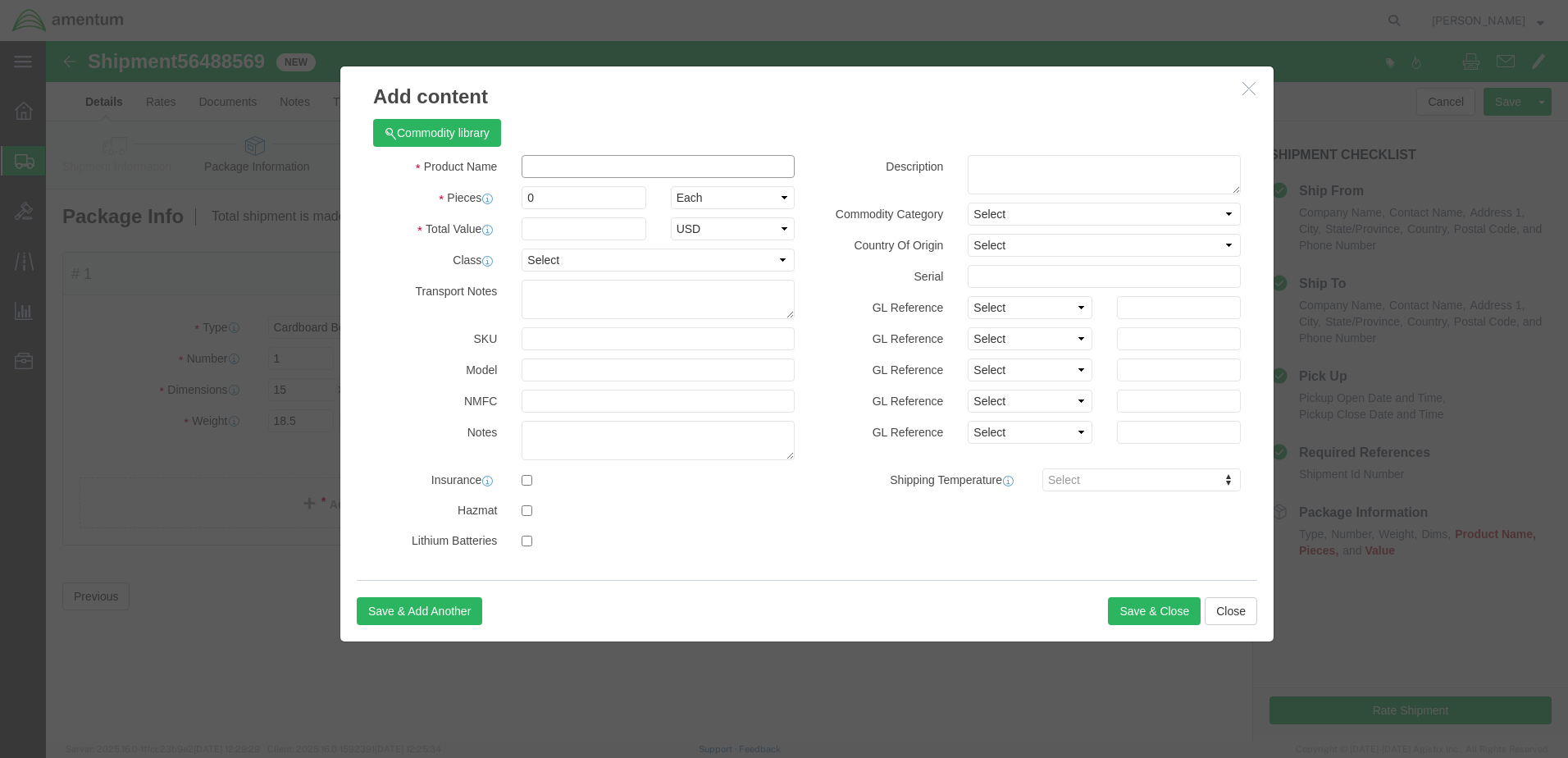
click input "text"
type input "ACFT TOOL LOAN"
drag, startPoint x: 493, startPoint y: 159, endPoint x: 469, endPoint y: 165, distance: 24.7
click div "0"
type input "1"
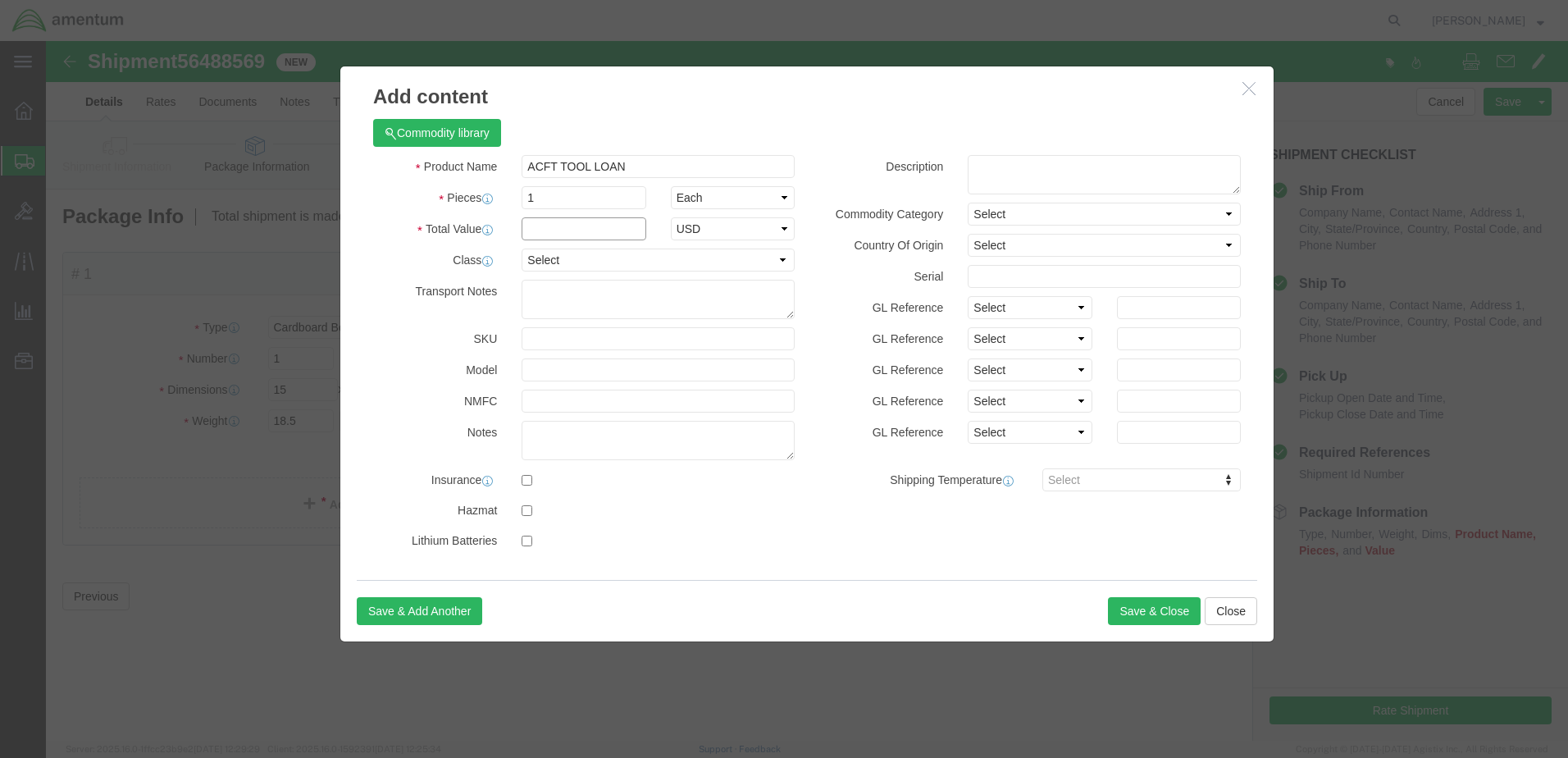
click input "text"
type input "3533.00"
click select "Select 50 55 60 65 70 85 92.5 100 125 175 250 300 400"
select select "100"
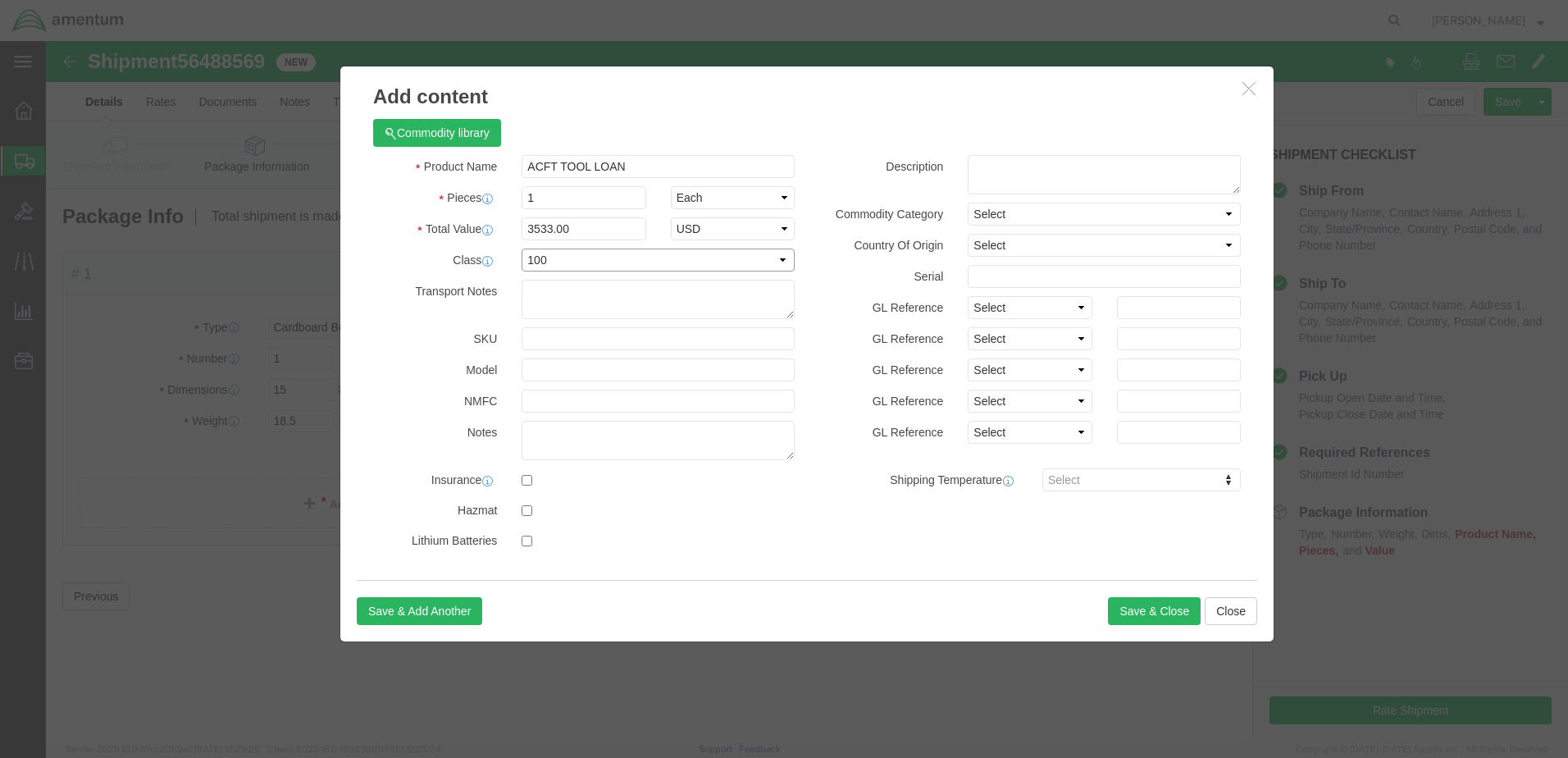
click select "Select 50 55 60 65 70 85 92.5 100 125 175 250 300 400"
paste textarea "RE: Tool Loan"
click textarea "RE: Tool Loan"
paste textarea "ECF-4002"
type textarea "RE: Tool Loan ECF-4002"
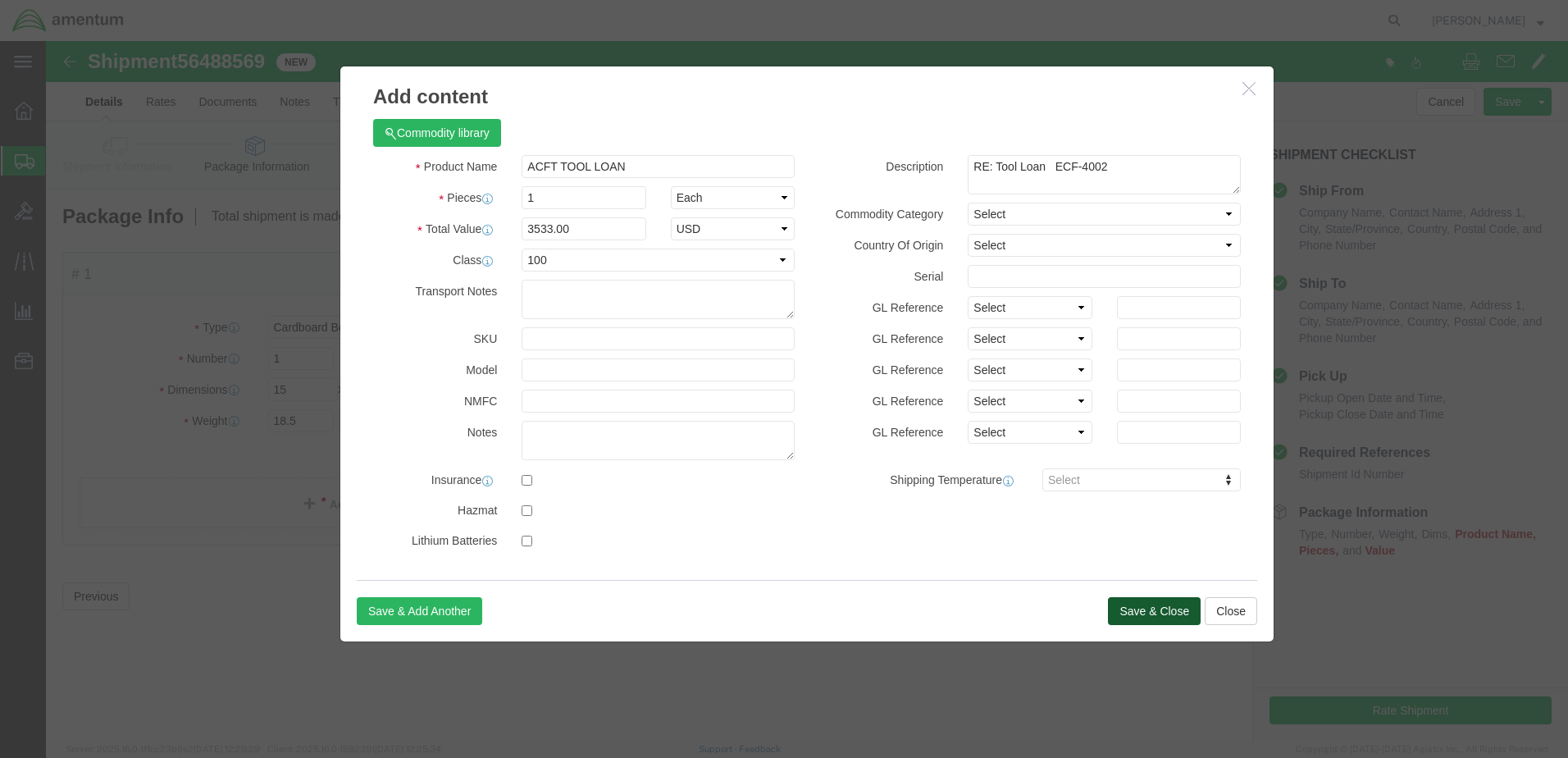
click button "Save & Close"
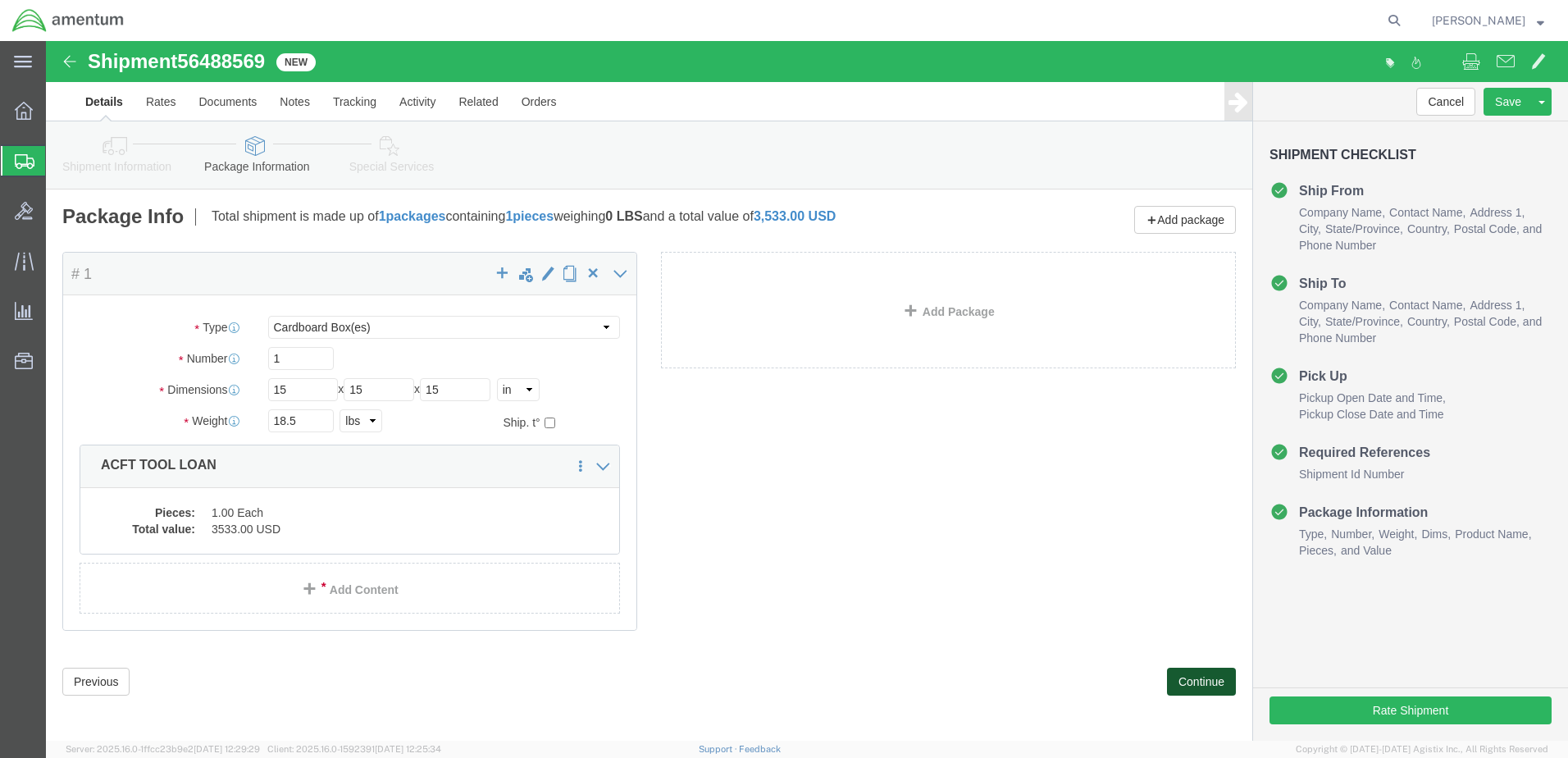
click button "Continue"
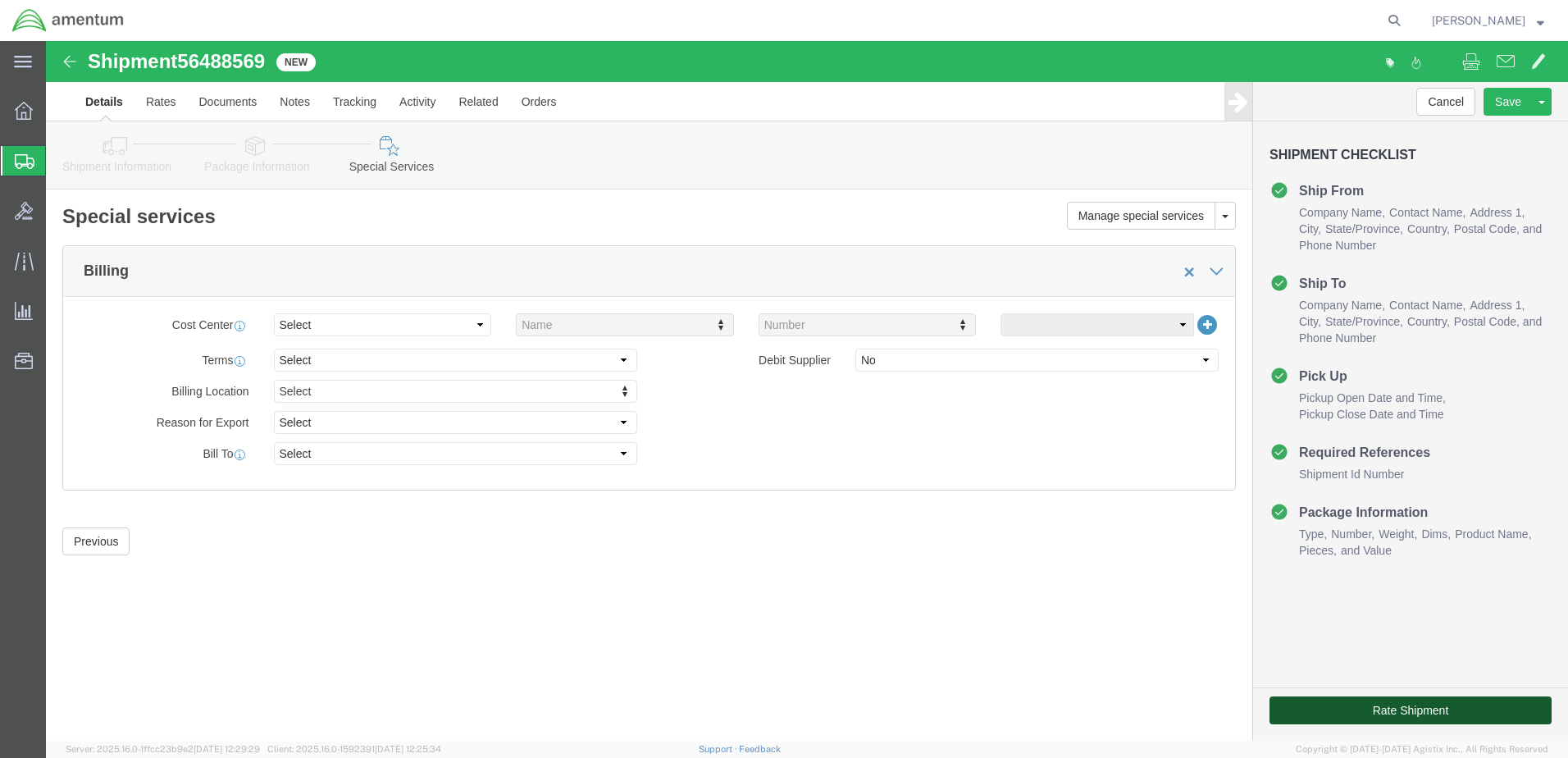
drag, startPoint x: 1341, startPoint y: 671, endPoint x: 1064, endPoint y: 719, distance: 281.1
click button "Rate Shipment"
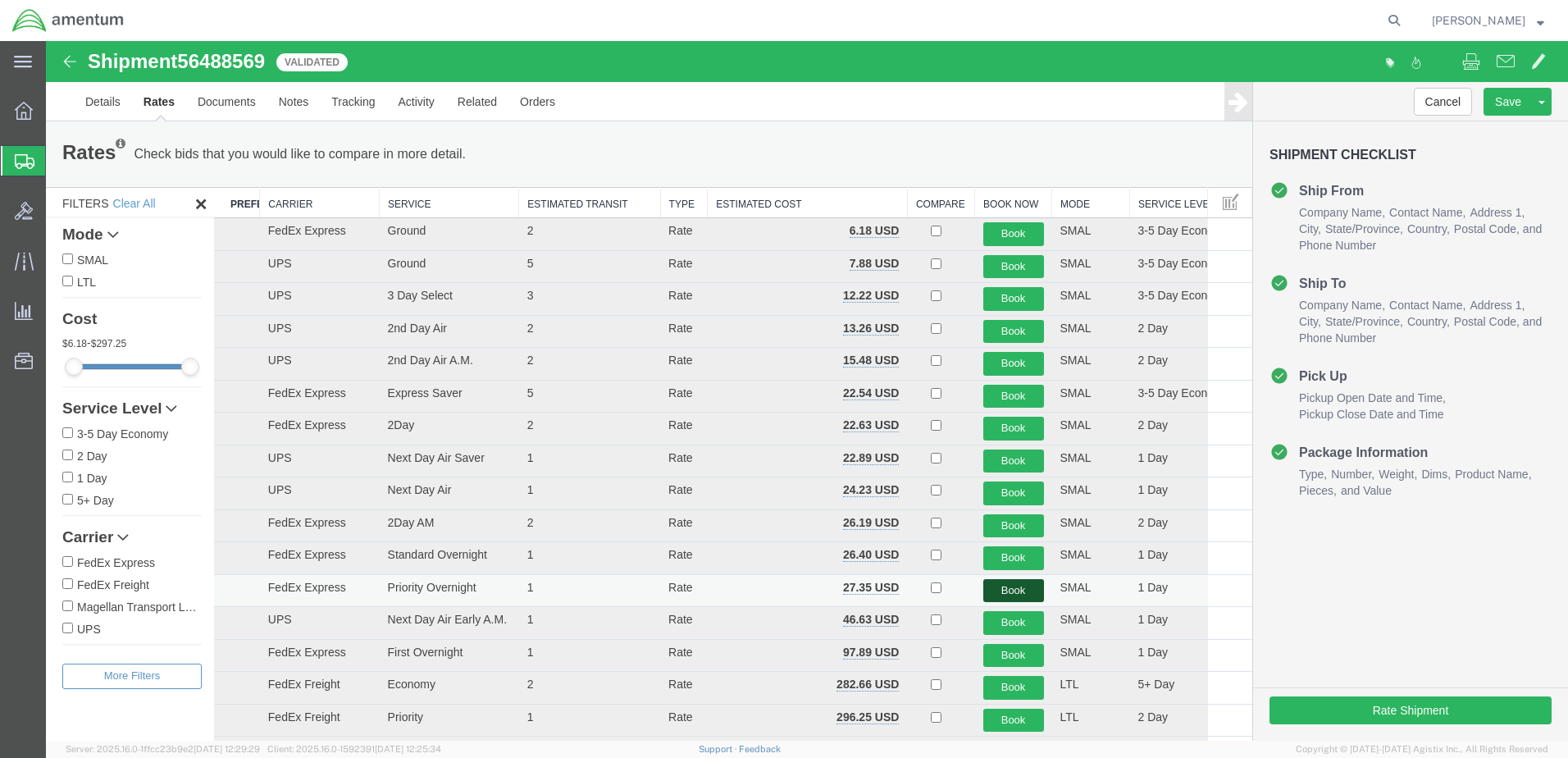
click at [1003, 586] on button "Book" at bounding box center [1014, 591] width 61 height 24
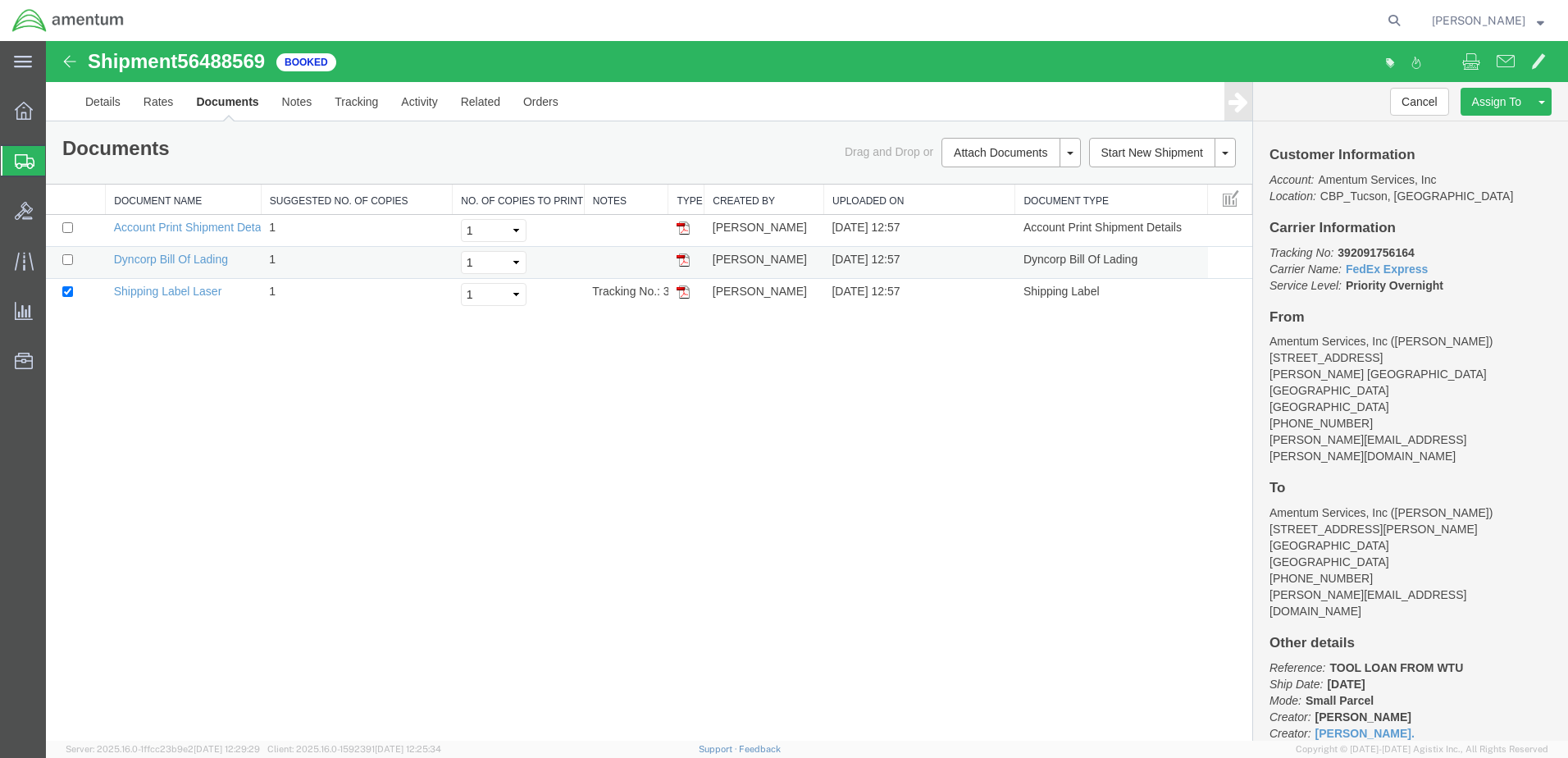
click at [685, 266] on img at bounding box center [683, 260] width 13 height 13
drag, startPoint x: 685, startPoint y: 292, endPoint x: 1013, endPoint y: 371, distance: 337.4
click at [685, 292] on img at bounding box center [683, 292] width 13 height 13
click at [1462, 20] on span "[PERSON_NAME]" at bounding box center [1478, 21] width 93 height 18
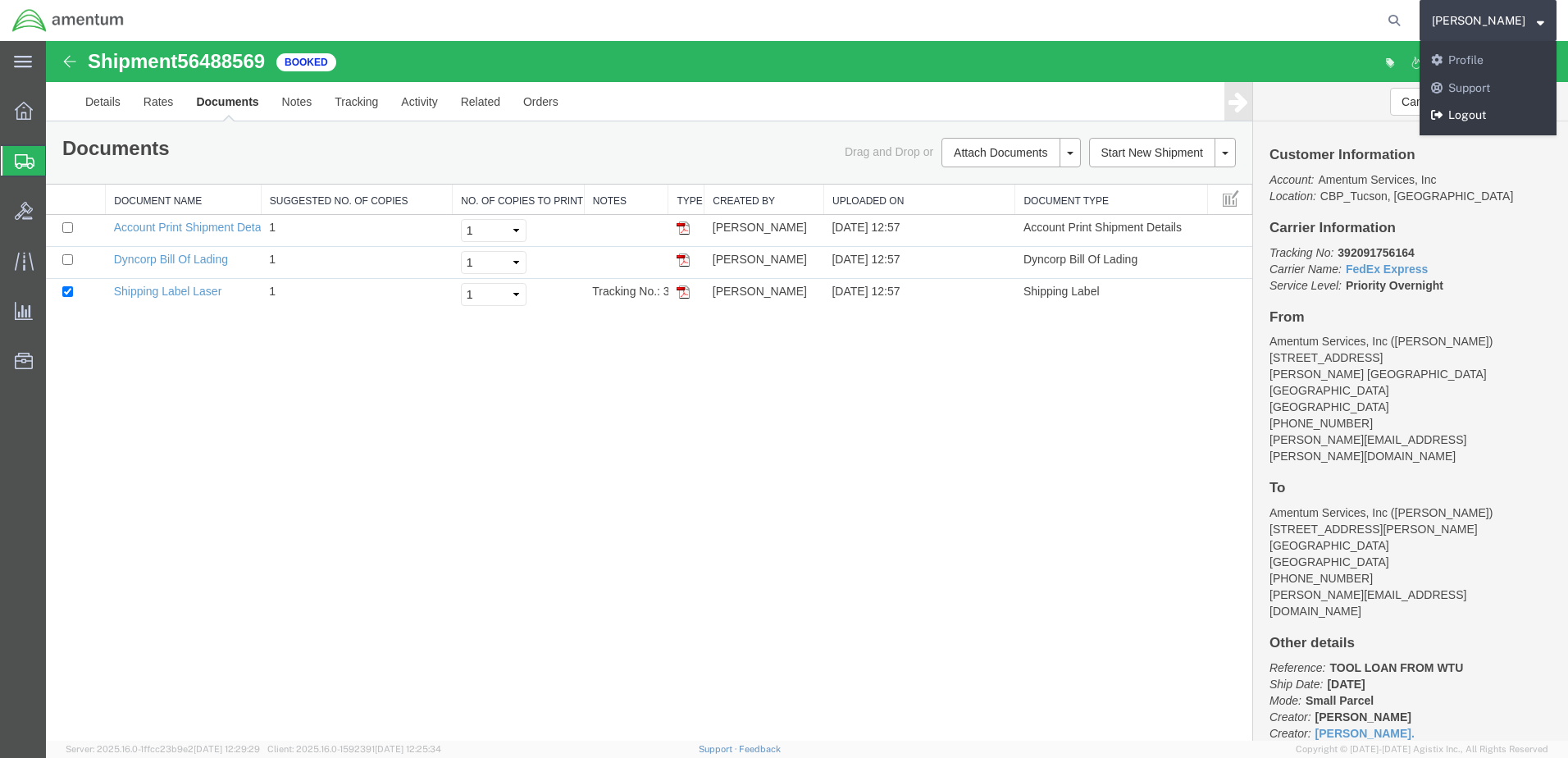
click at [1479, 112] on link "Logout" at bounding box center [1488, 116] width 137 height 28
